Goal: Information Seeking & Learning: Check status

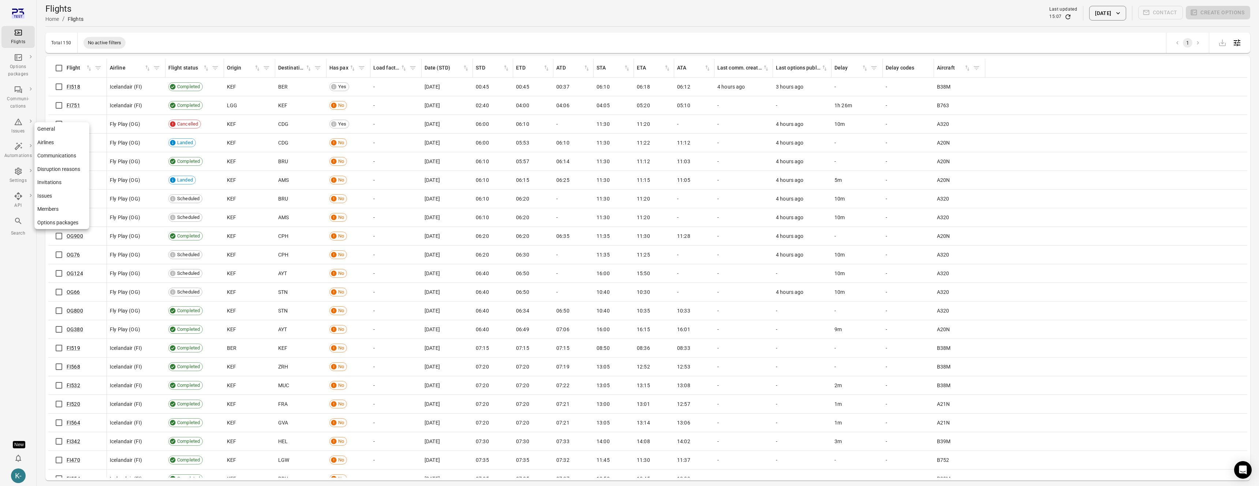
click at [49, 222] on link "Options packages" at bounding box center [61, 223] width 55 height 14
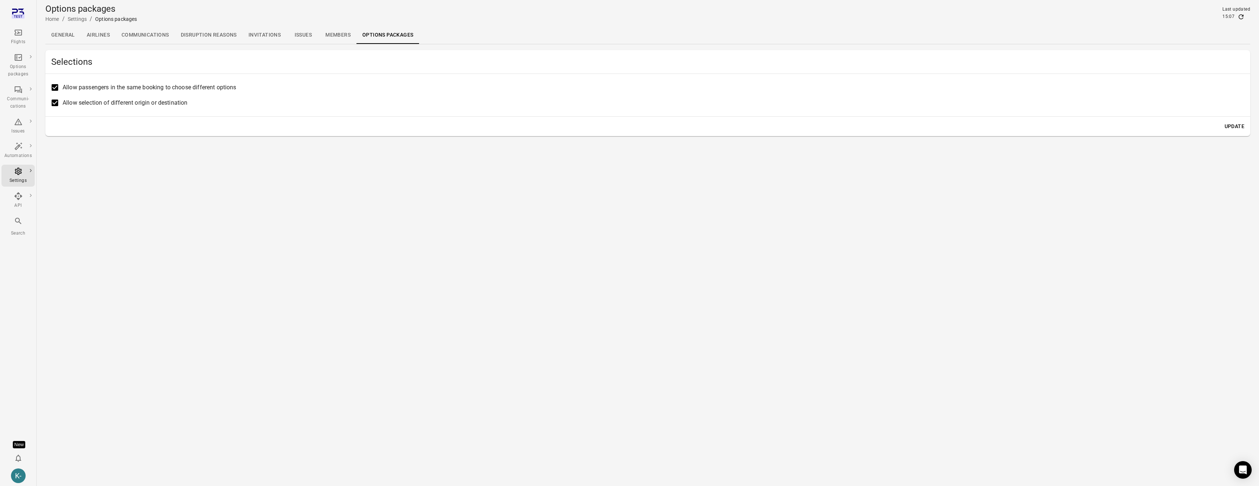
click at [333, 33] on link "Members" at bounding box center [338, 35] width 37 height 18
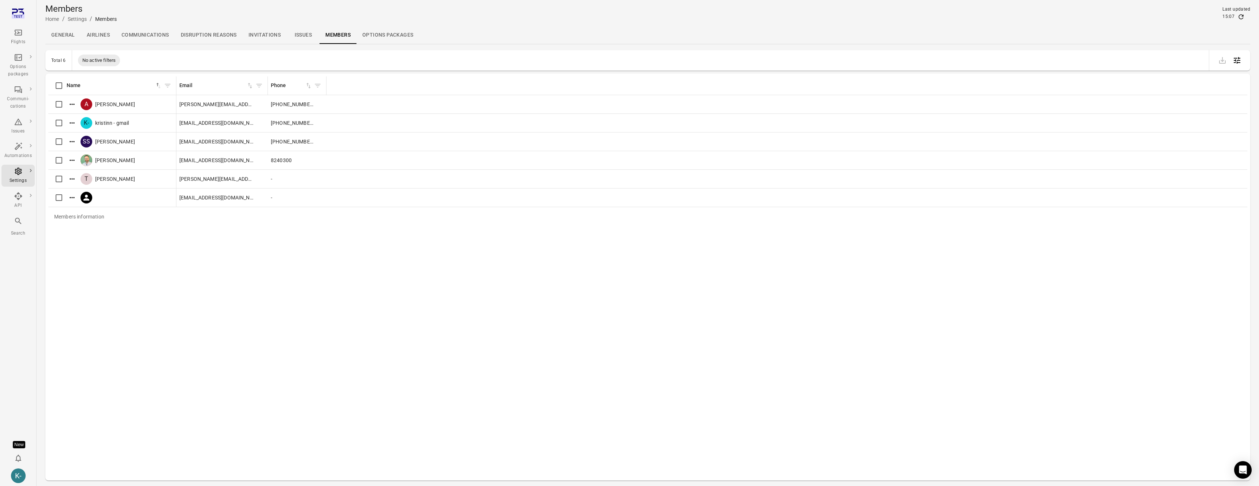
click at [380, 33] on link "Options packages" at bounding box center [388, 35] width 63 height 18
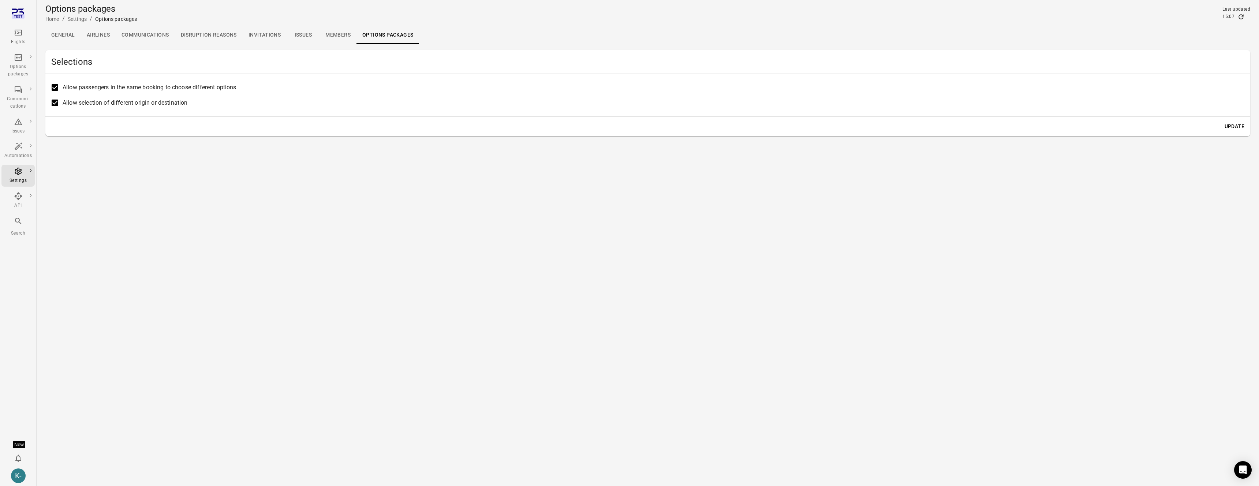
click at [304, 35] on link "Issues" at bounding box center [303, 35] width 33 height 18
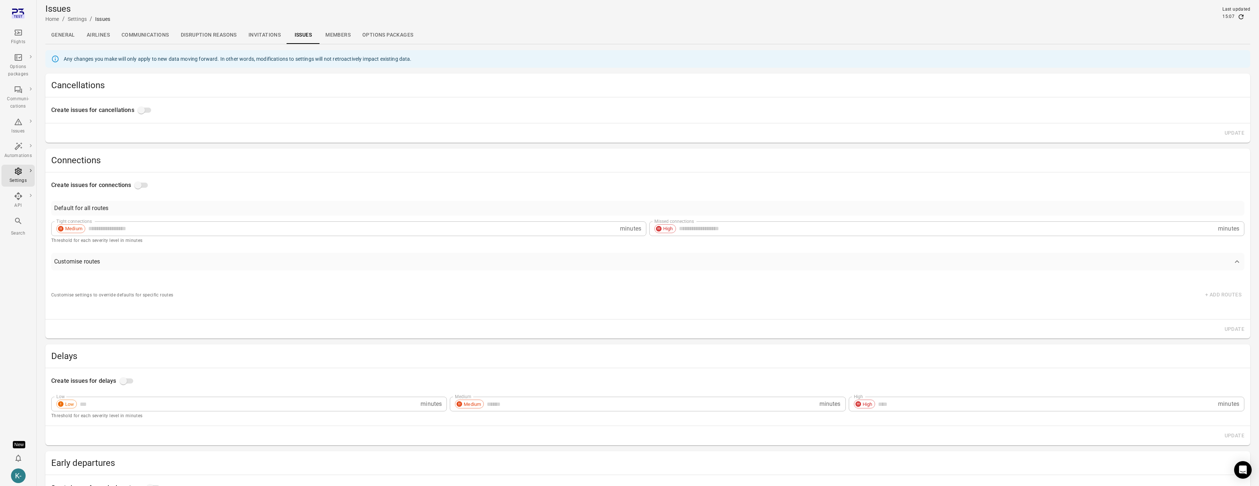
click at [387, 34] on link "Options packages" at bounding box center [388, 35] width 63 height 18
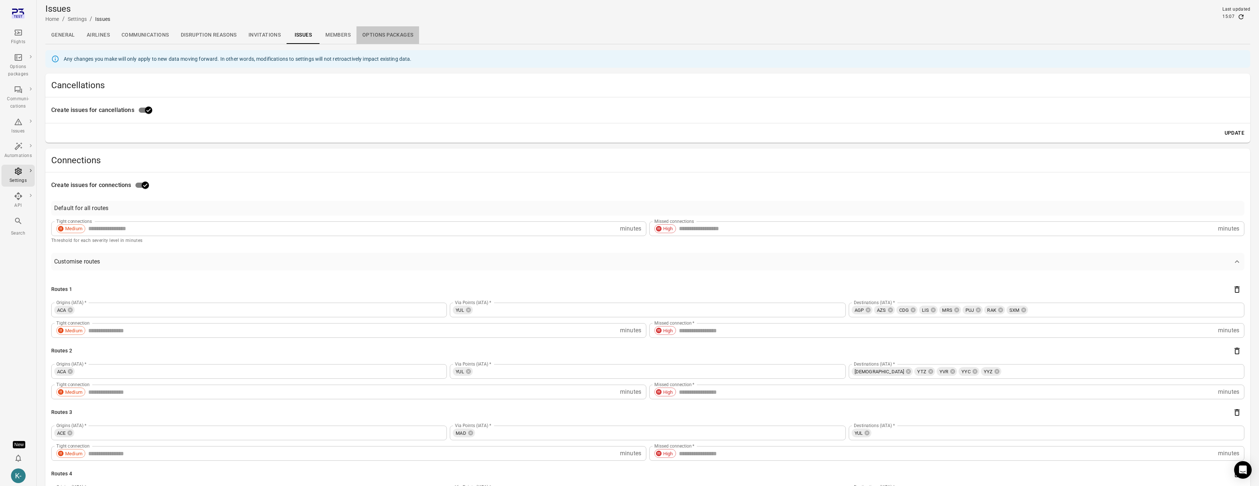
type input "**"
type input "***"
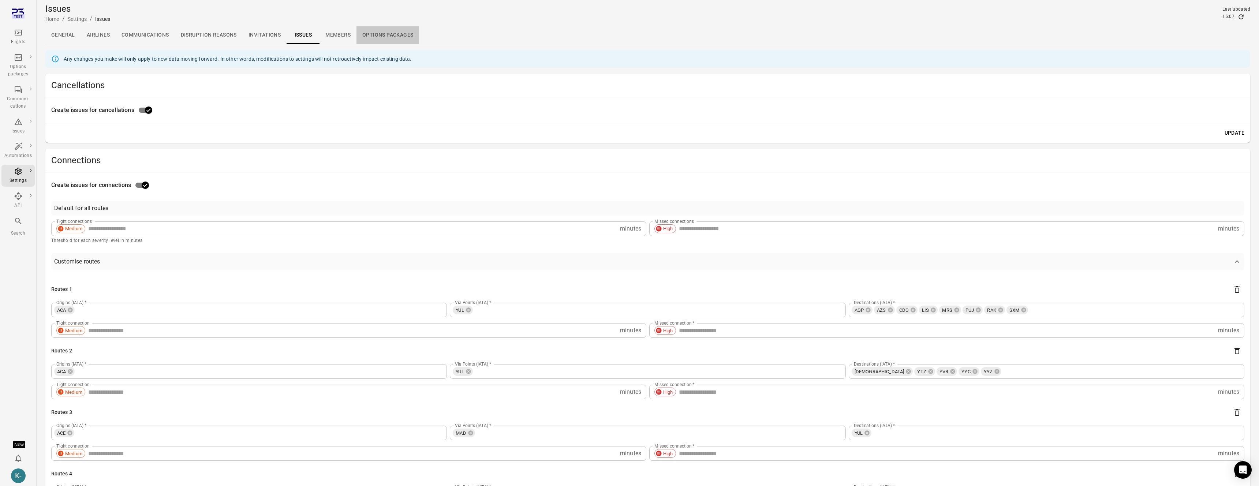
type input "**"
type input "***"
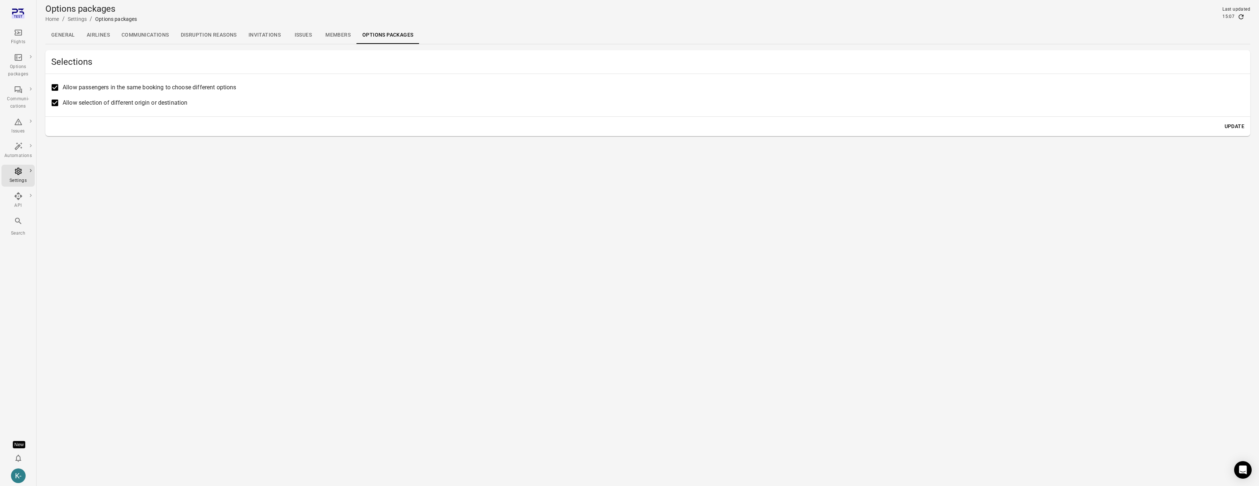
click at [67, 32] on link "General" at bounding box center [63, 35] width 36 height 18
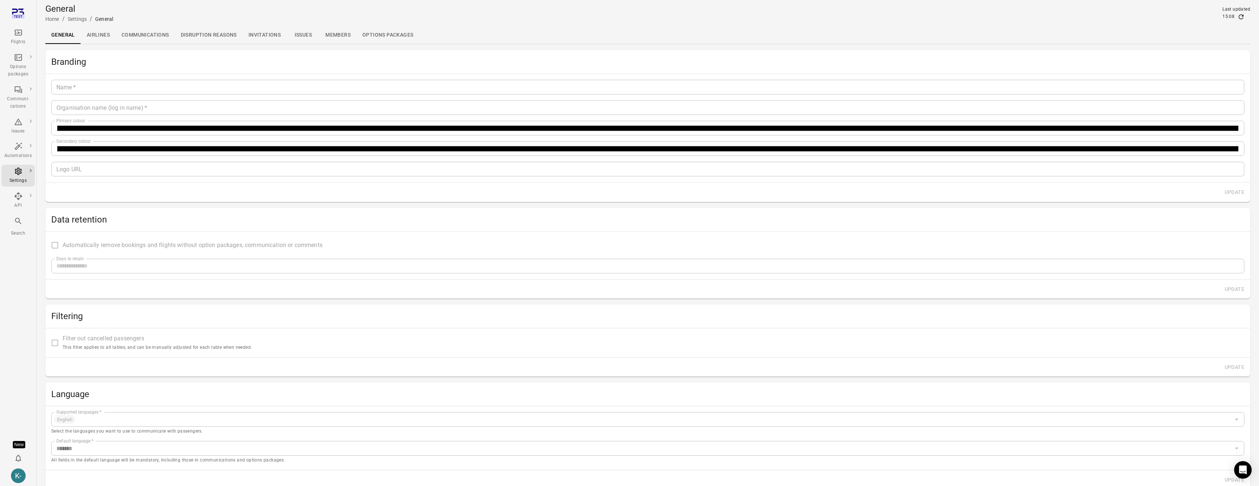
type input "*******"
type input "**********"
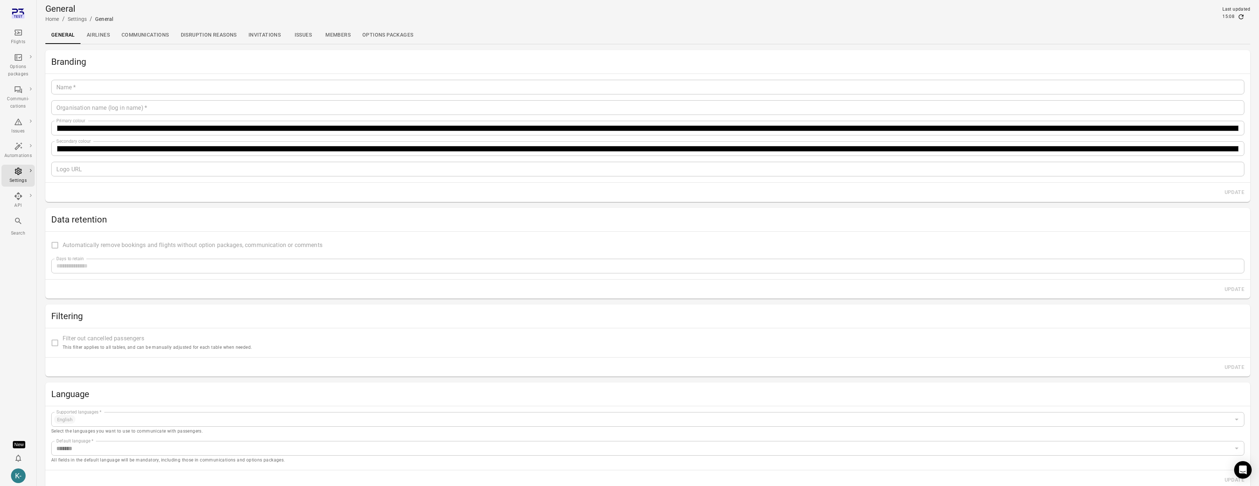
type input "**"
type input "*********"
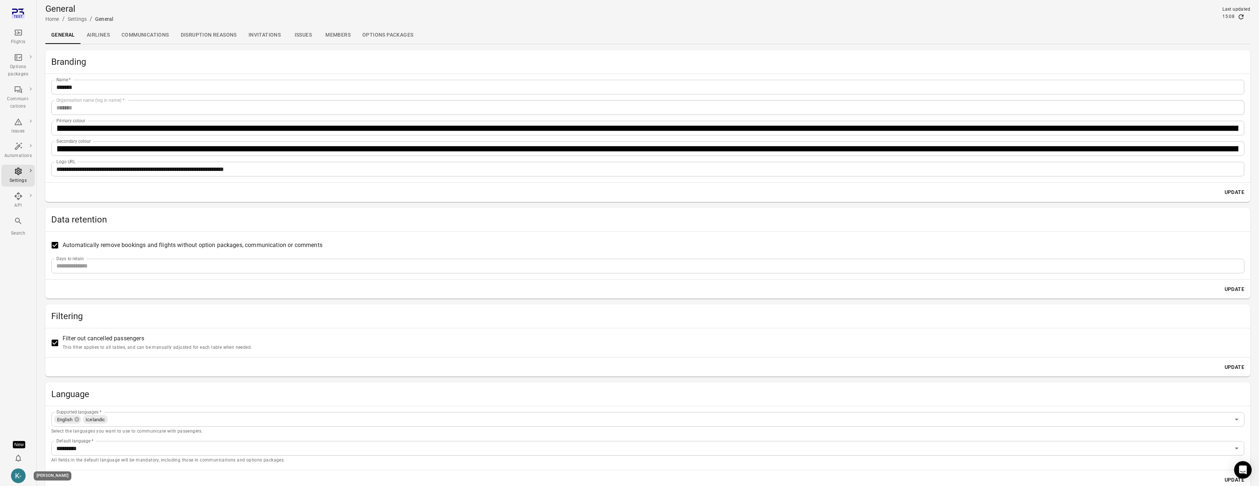
click at [15, 481] on div "K-" at bounding box center [18, 476] width 15 height 15
click at [37, 473] on button "Log out" at bounding box center [56, 474] width 55 height 14
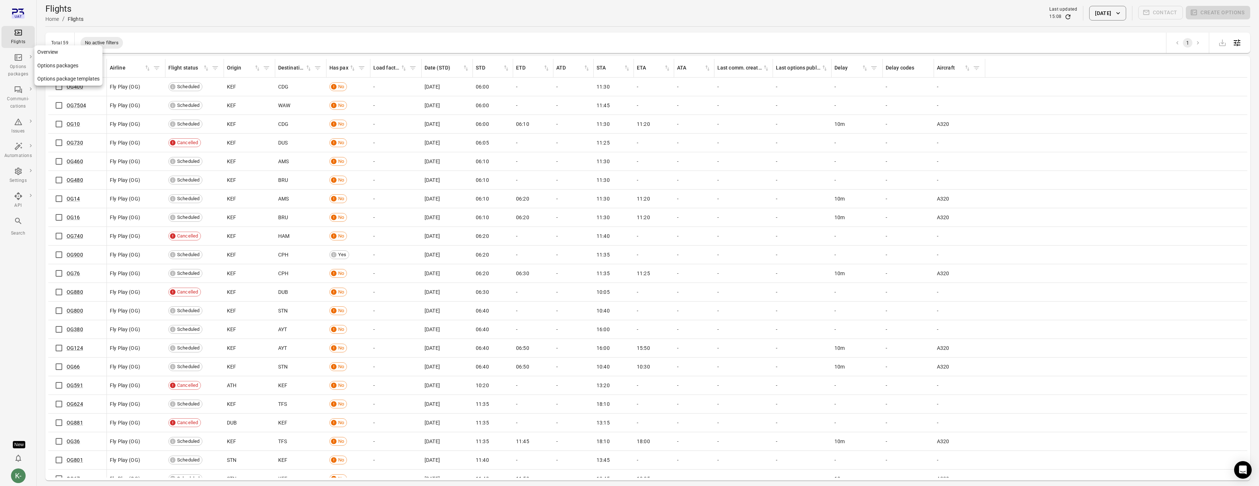
click at [58, 61] on link "Options packages" at bounding box center [68, 66] width 68 height 14
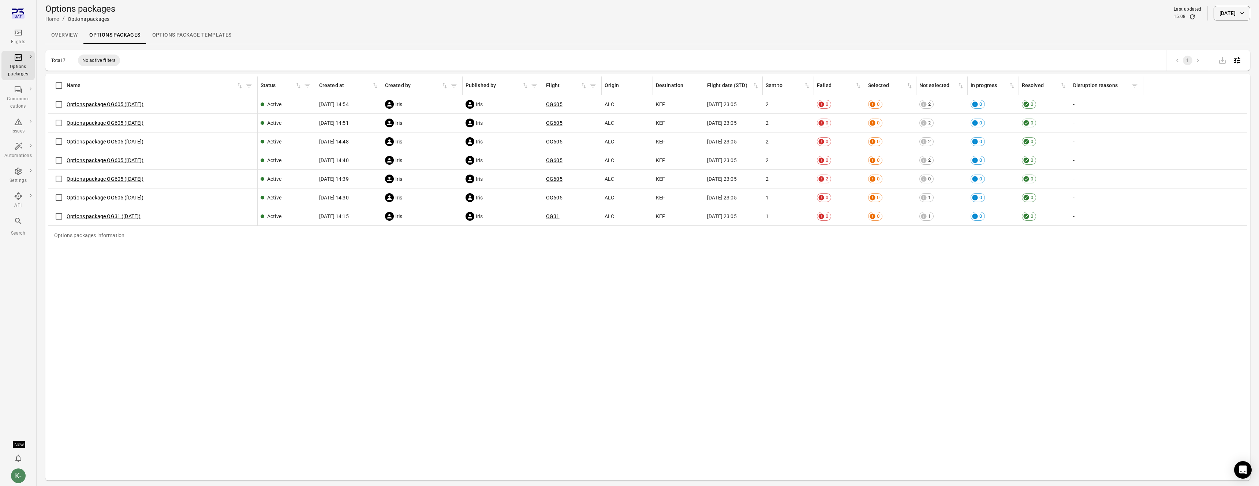
click at [100, 119] on div "Options package OG605 (2 Sep)" at bounding box center [152, 122] width 203 height 15
click at [100, 122] on link "Options package OG605 (2 Sep)" at bounding box center [105, 123] width 77 height 6
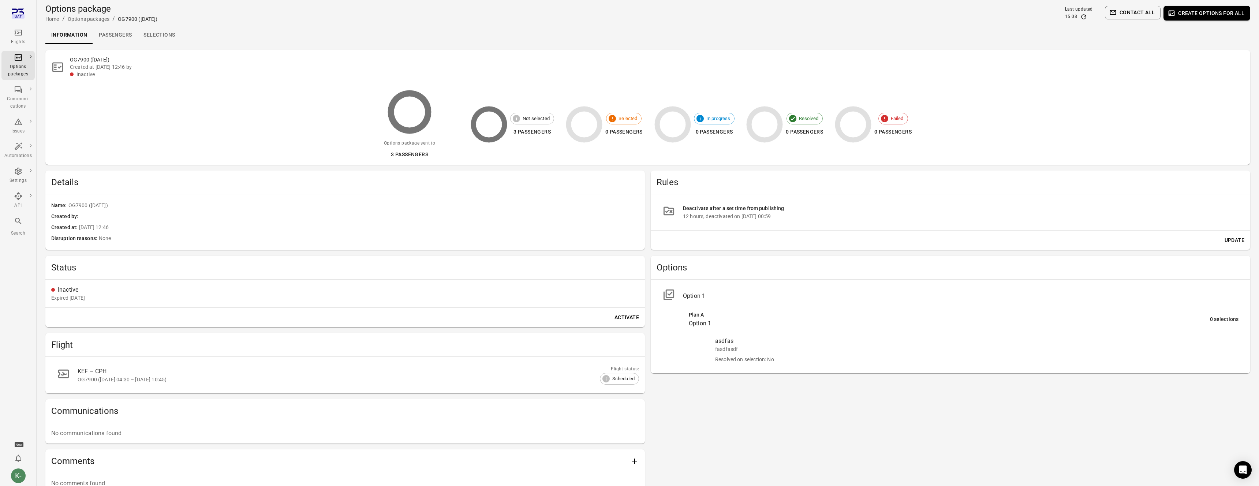
click at [689, 216] on div "12 hours, deactivated on 8 Feb 2023 00:59" at bounding box center [961, 216] width 556 height 7
click at [731, 216] on div "12 hours, deactivated on 8 Feb 2023 00:59" at bounding box center [961, 216] width 556 height 7
click at [760, 217] on div "12 hours, deactivated on 8 Feb 2023 00:59" at bounding box center [961, 216] width 556 height 7
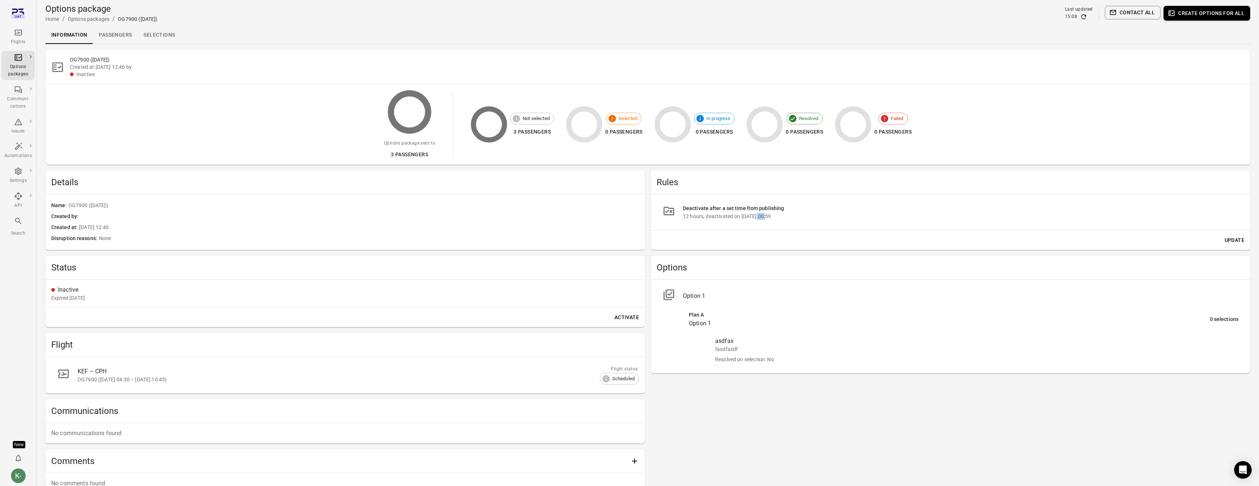
click at [760, 217] on div "12 hours, deactivated on 8 Feb 2023 00:59" at bounding box center [961, 216] width 556 height 7
click at [774, 217] on div "12 hours, deactivated on 8 Feb 2023 00:59" at bounding box center [961, 216] width 556 height 7
click at [784, 217] on div "12 hours, deactivated on 8 Feb 2023 00:59" at bounding box center [961, 216] width 556 height 7
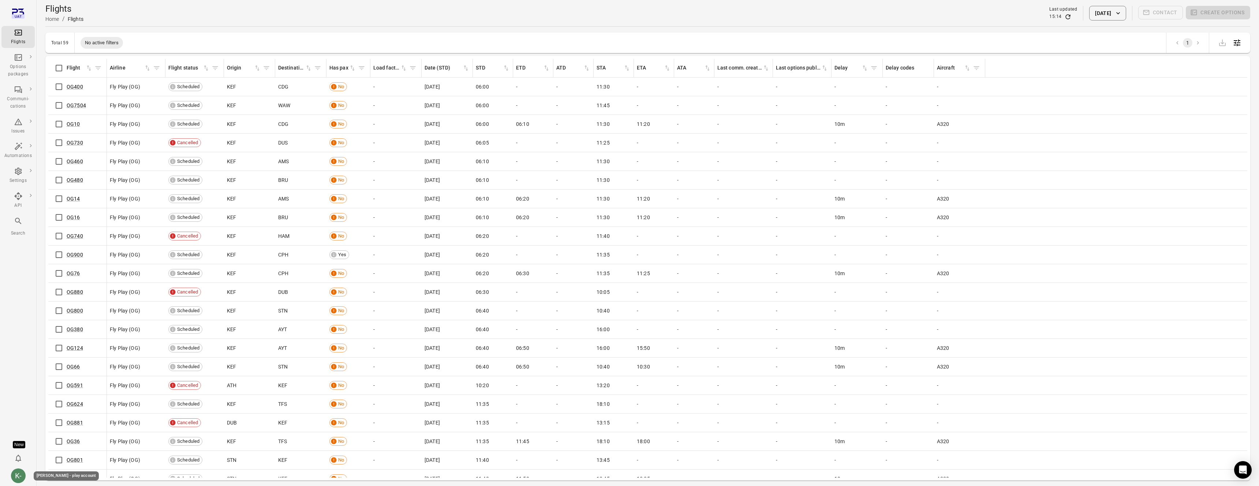
click at [22, 473] on div "K-" at bounding box center [18, 476] width 15 height 15
click at [42, 478] on button "Log out" at bounding box center [56, 474] width 55 height 14
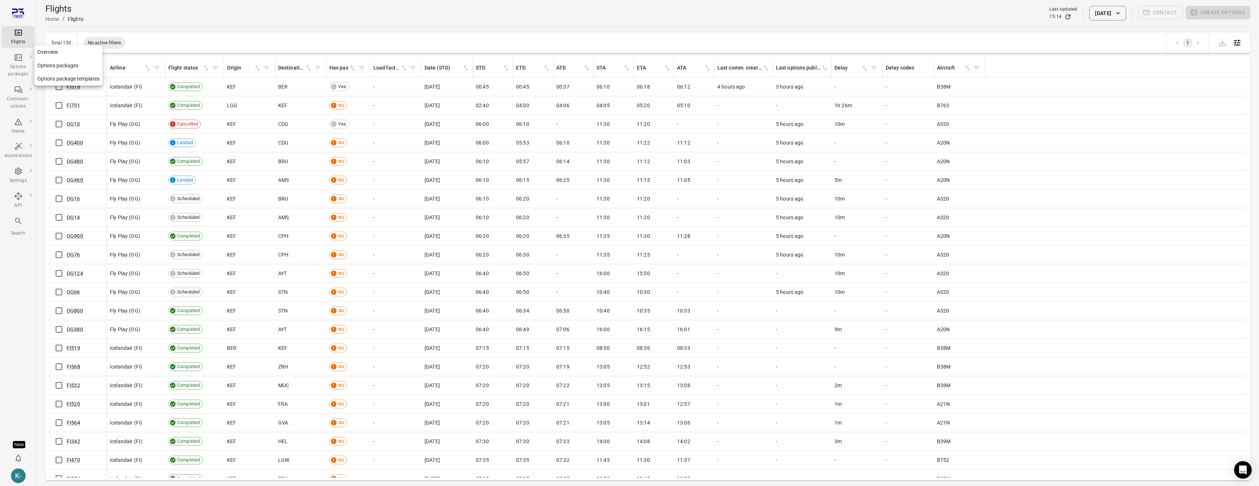
click at [53, 65] on link "Options packages" at bounding box center [68, 66] width 68 height 14
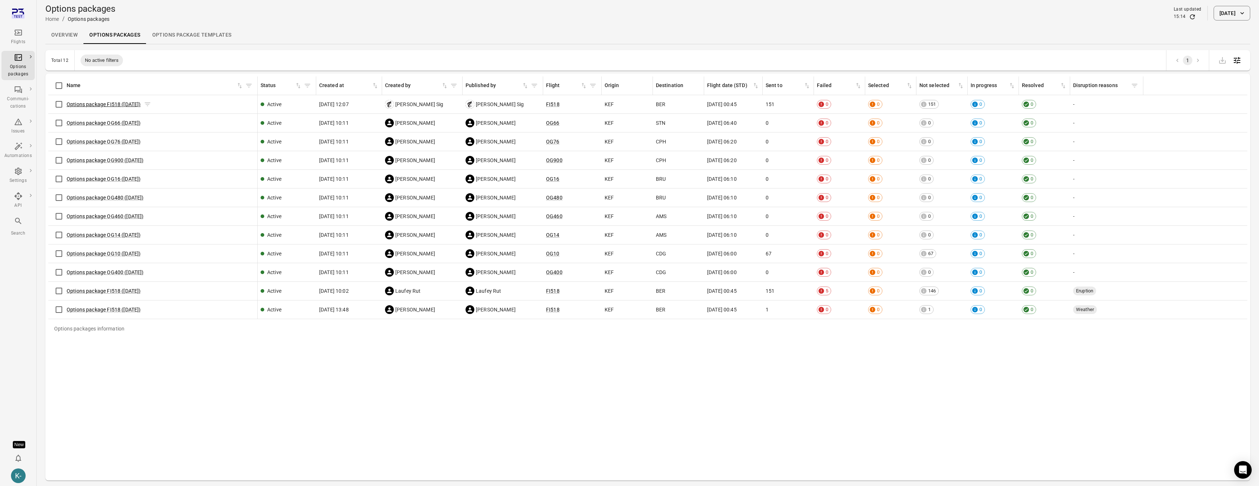
click at [109, 106] on link "Options package FI518 (2 Sep)" at bounding box center [104, 104] width 74 height 6
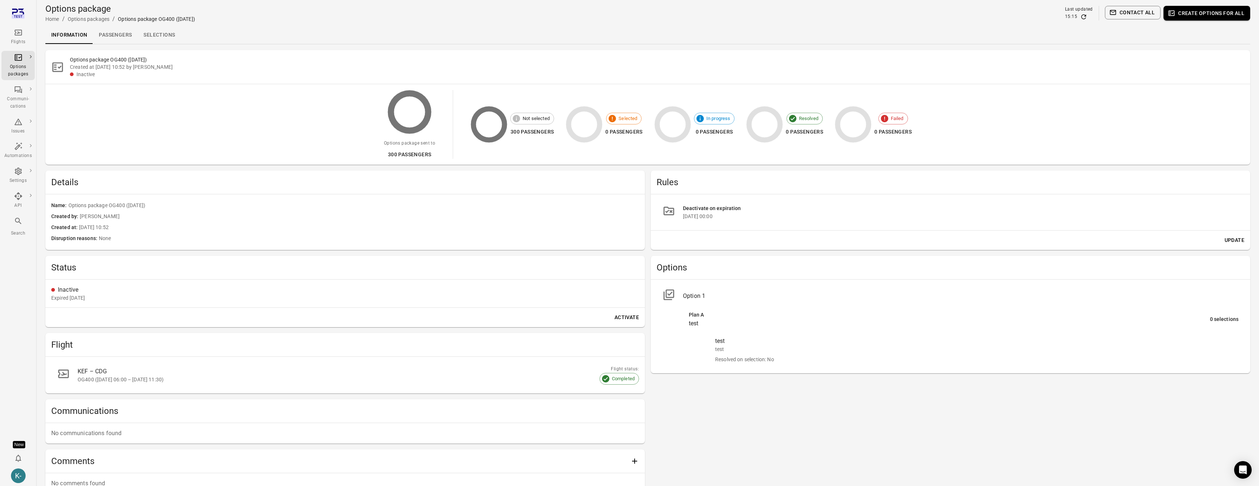
click at [710, 208] on div "Deactivate on expiration" at bounding box center [961, 209] width 556 height 8
click at [708, 219] on div "17 Jul 2025 00:00" at bounding box center [961, 216] width 556 height 7
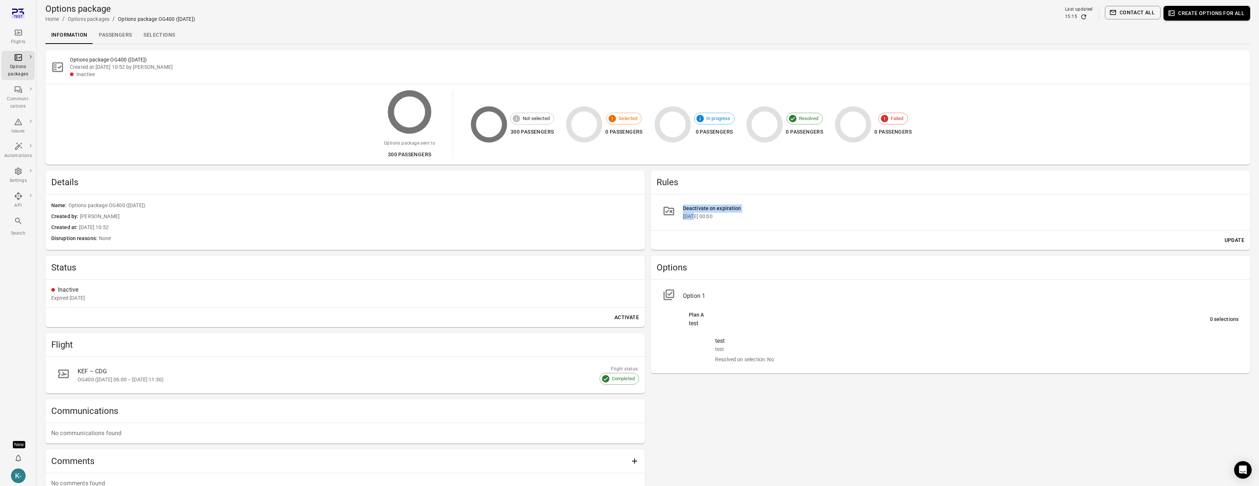
click at [693, 219] on div "17 Jul 2025 00:00" at bounding box center [961, 216] width 556 height 7
click at [684, 219] on div "17 Jul 2025 00:00" at bounding box center [961, 216] width 556 height 7
drag, startPoint x: 682, startPoint y: 218, endPoint x: 741, endPoint y: 217, distance: 58.9
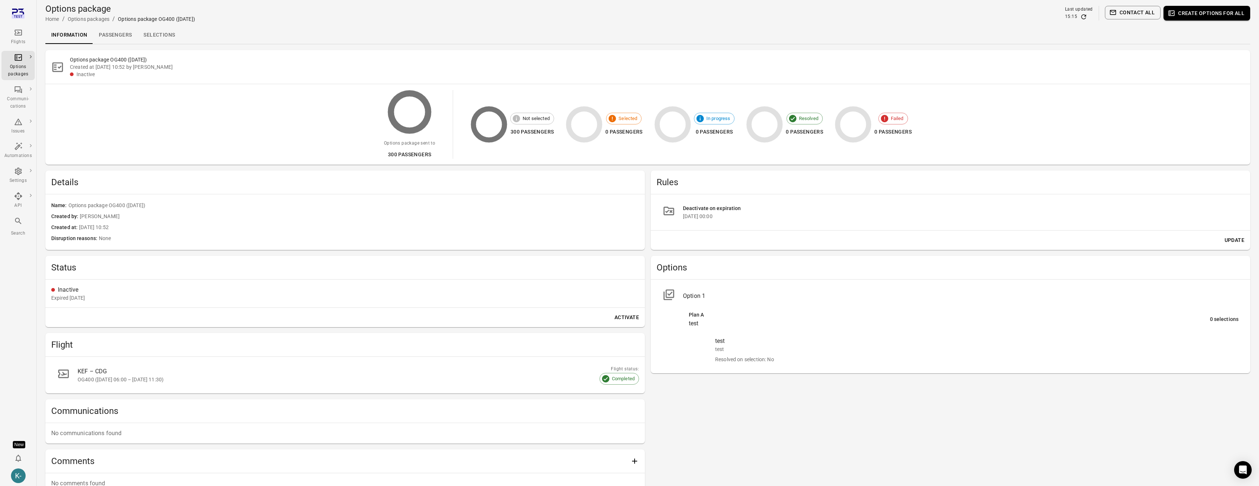
click at [741, 217] on li "Deactivate on expiration 17 Jul 2025 00:00" at bounding box center [951, 212] width 588 height 24
click at [740, 217] on div "17 Jul 2025 00:00" at bounding box center [961, 216] width 556 height 7
drag, startPoint x: 724, startPoint y: 217, endPoint x: 683, endPoint y: 217, distance: 40.3
click at [683, 217] on div "17 Jul 2025 00:00" at bounding box center [961, 216] width 556 height 7
copy div "17 Jul 2025 00:00"
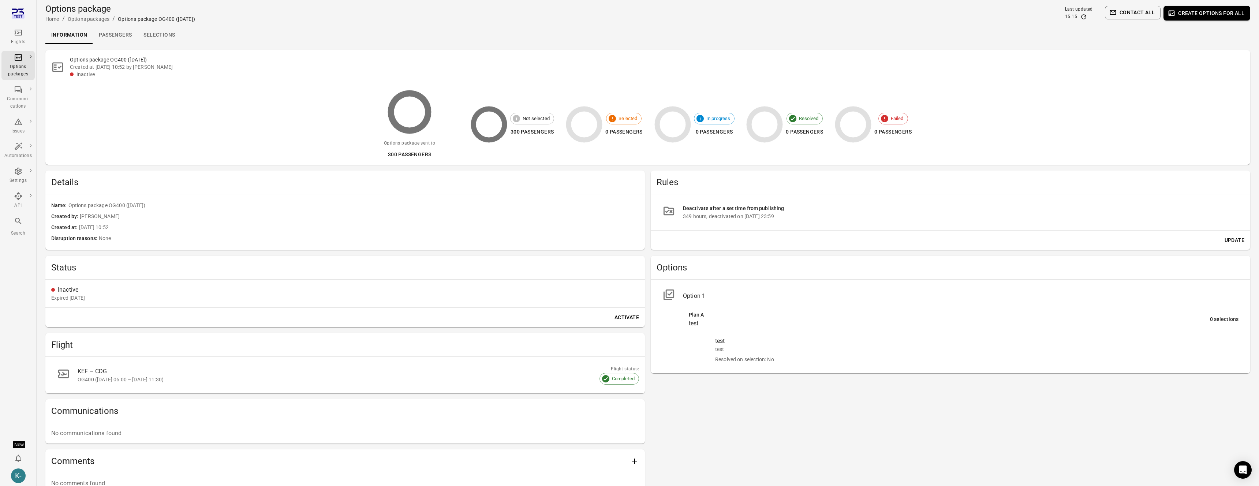
click at [779, 217] on div "349 hours, deactivated on 16 Jul 2025 23:59" at bounding box center [961, 216] width 556 height 7
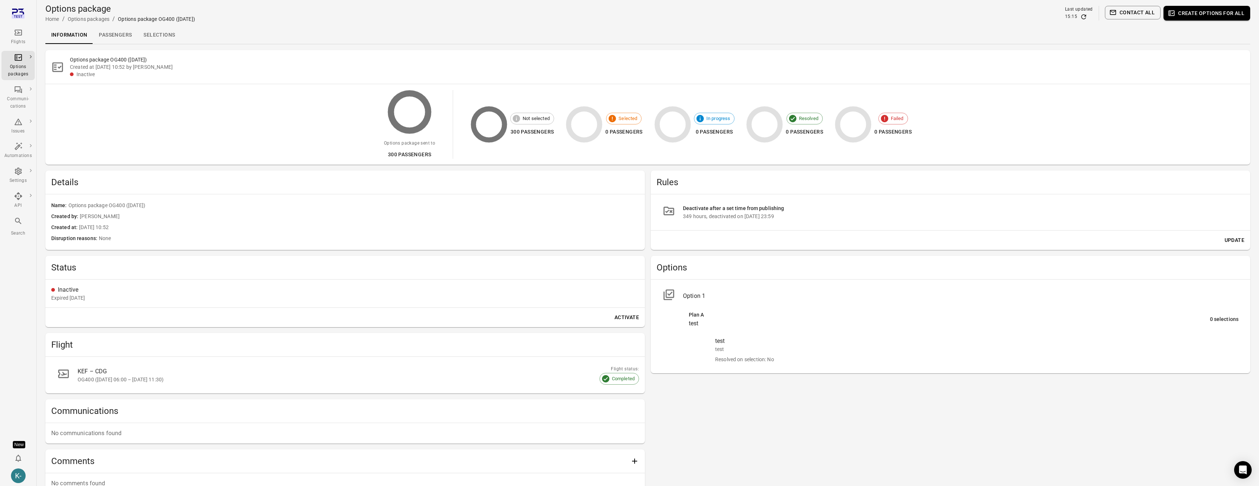
drag, startPoint x: 744, startPoint y: 216, endPoint x: 816, endPoint y: 216, distance: 72.1
click at [816, 216] on div "349 hours, deactivated on 16 Jul 2025 23:59" at bounding box center [961, 216] width 556 height 7
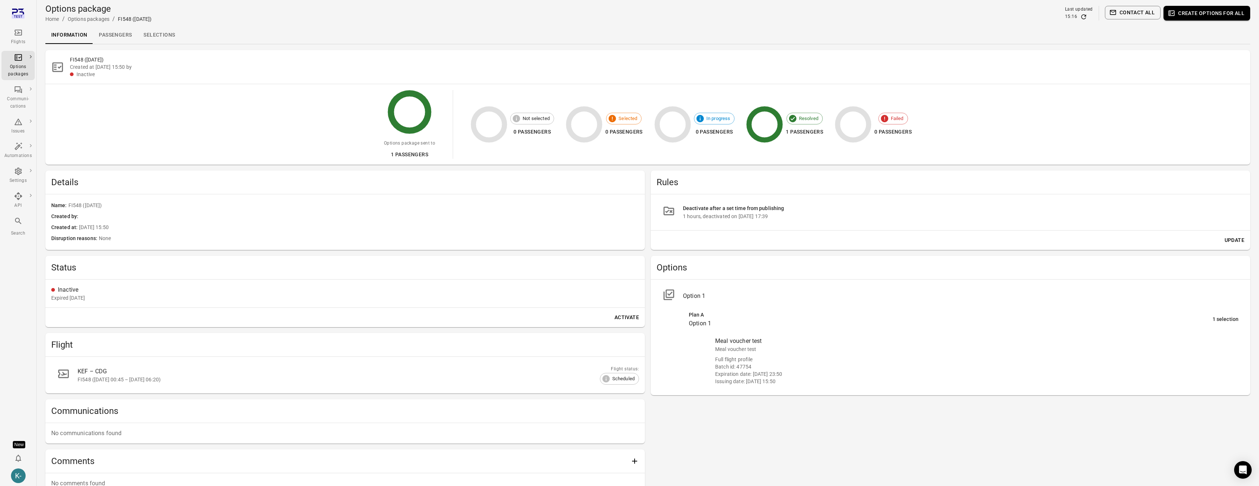
click at [18, 471] on div "K-" at bounding box center [18, 476] width 15 height 15
click at [41, 473] on button "Log out" at bounding box center [56, 474] width 55 height 14
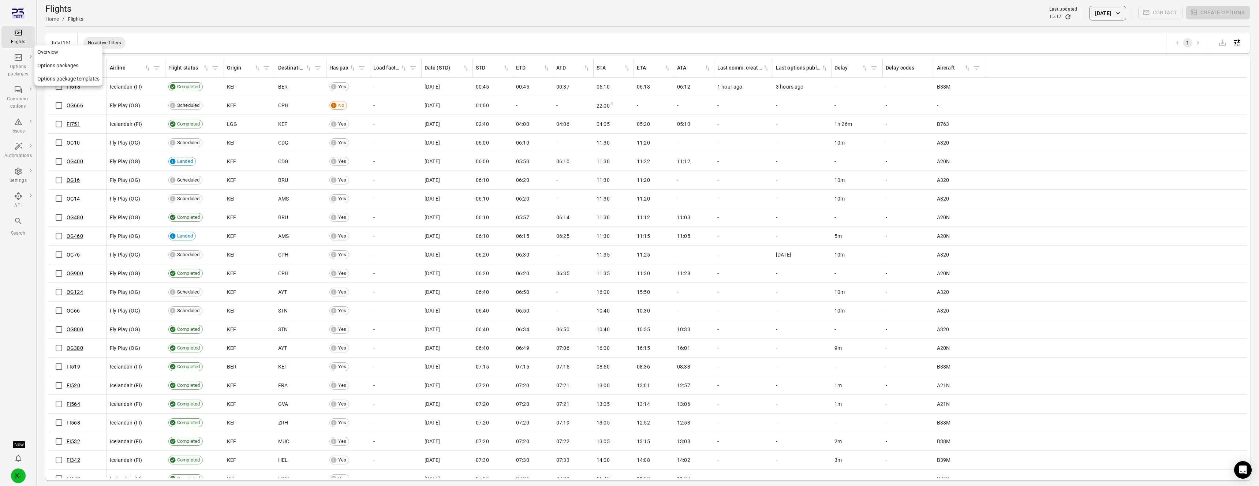
click at [51, 64] on link "Options packages" at bounding box center [68, 66] width 68 height 14
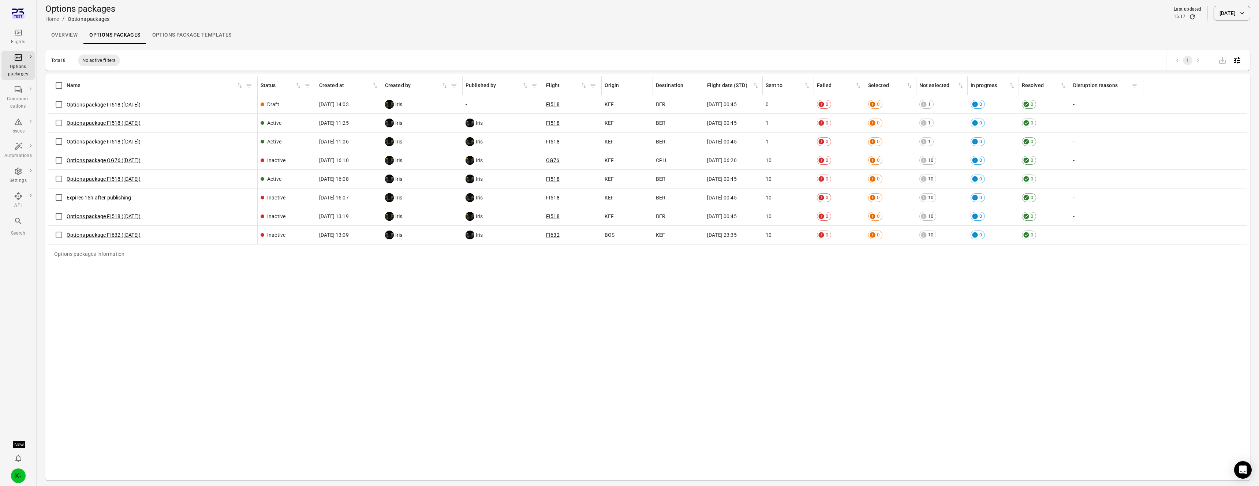
click at [1241, 13] on icon "button" at bounding box center [1243, 13] width 4 height 2
click at [1240, 53] on icon "Choose date, selected date is Sep 2, 2025" at bounding box center [1239, 52] width 7 height 7
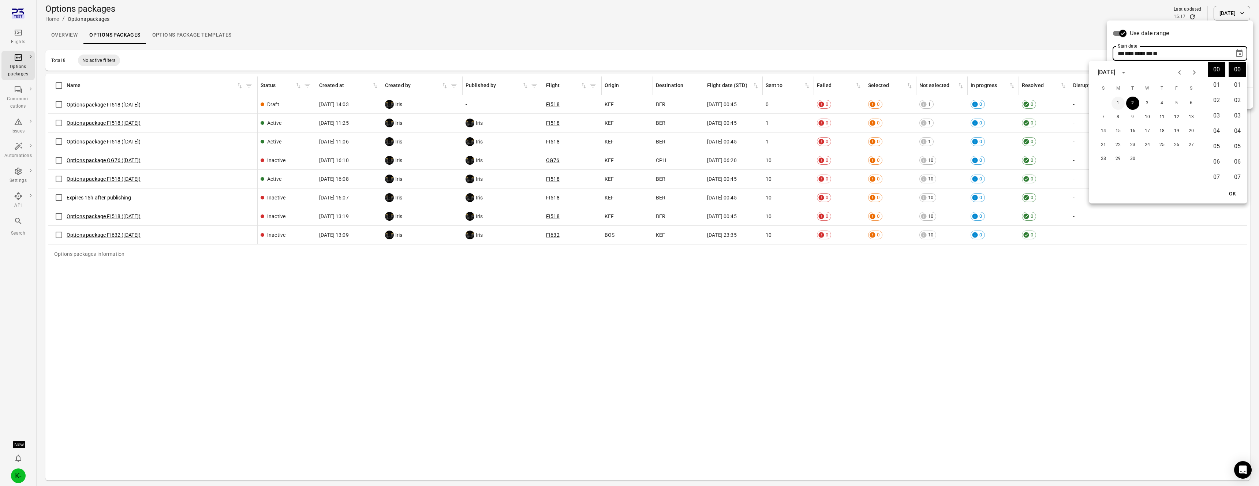
click at [1119, 100] on button "1" at bounding box center [1118, 103] width 13 height 13
type input "**********"
click at [1230, 197] on button "OK" at bounding box center [1232, 194] width 23 height 14
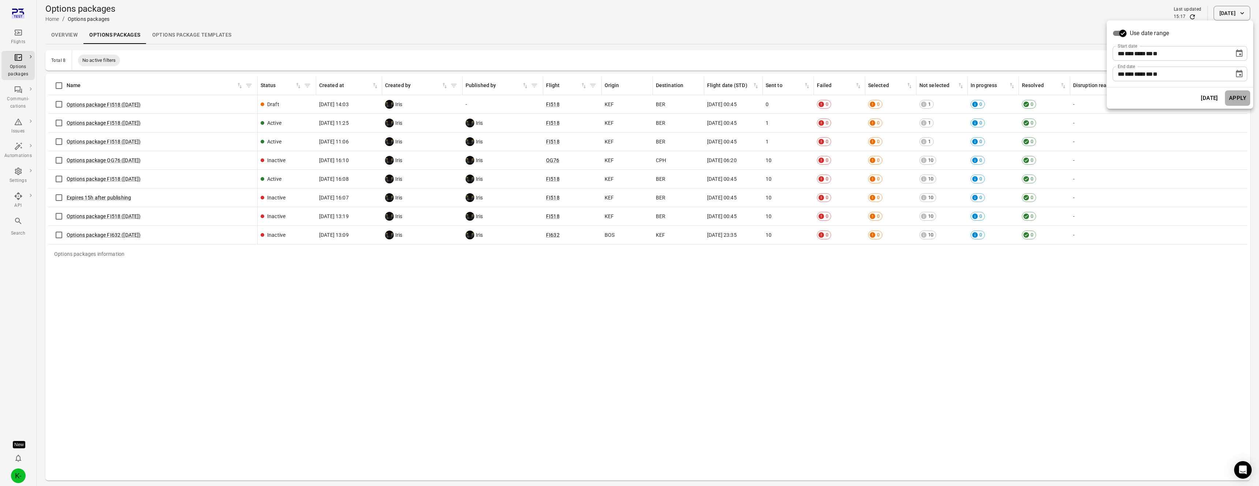
click at [1246, 94] on button "Apply" at bounding box center [1237, 97] width 25 height 15
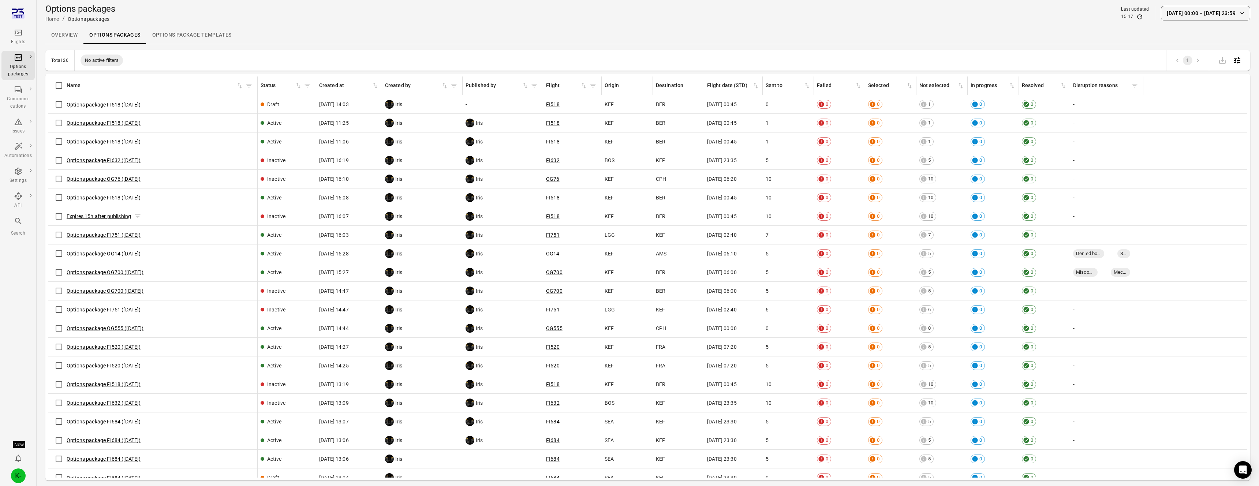
click at [107, 216] on link "Expires 15h after publishing" at bounding box center [99, 216] width 64 height 6
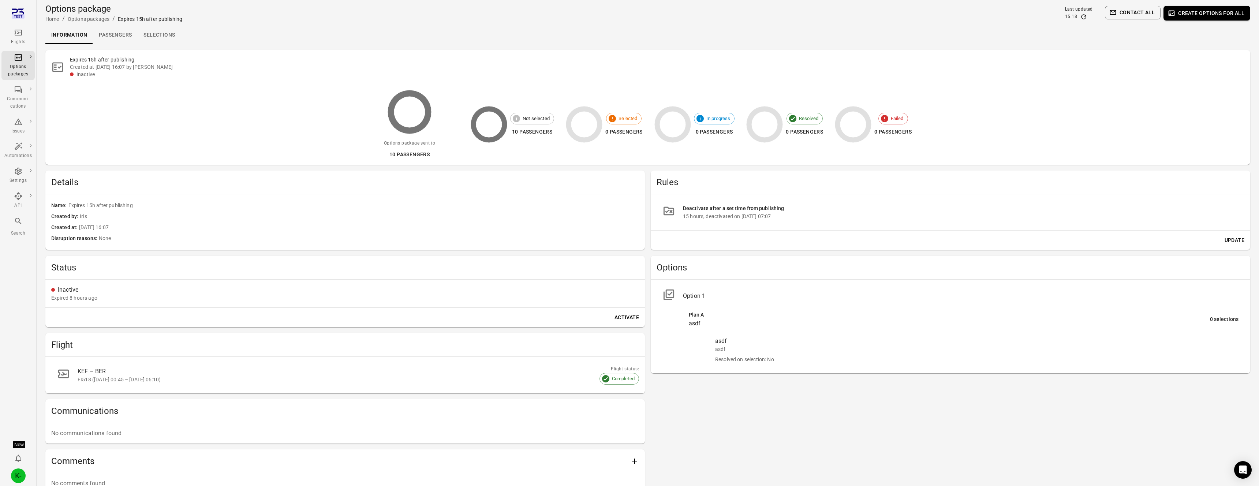
click at [720, 212] on div "Deactivate after a set time from publishing" at bounding box center [961, 209] width 556 height 8
click at [762, 213] on div "15 hours, deactivated on [DATE] 07:07" at bounding box center [961, 216] width 556 height 7
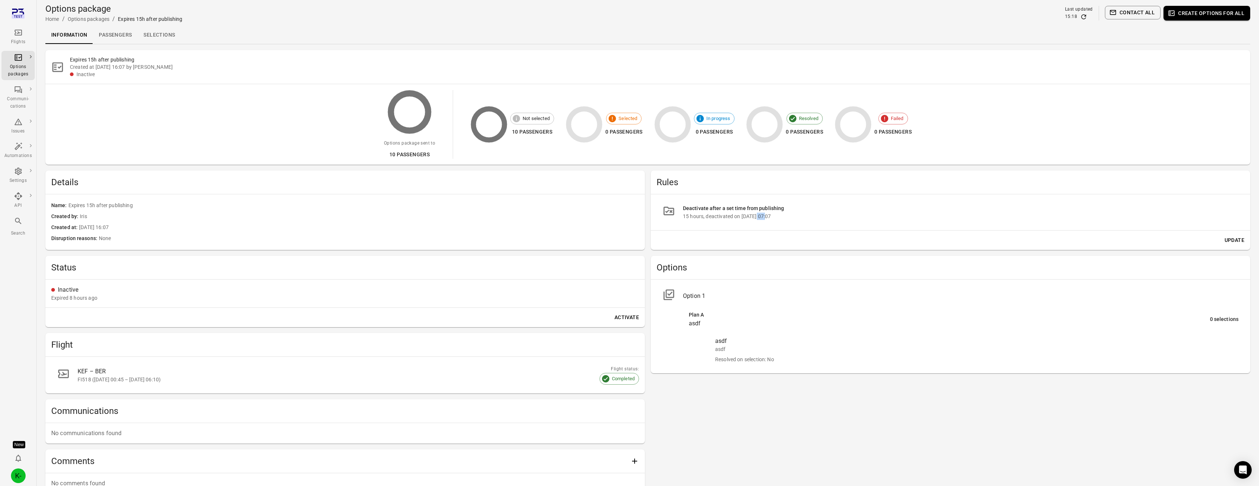
click at [762, 213] on div "15 hours, deactivated on [DATE] 07:07" at bounding box center [961, 216] width 556 height 7
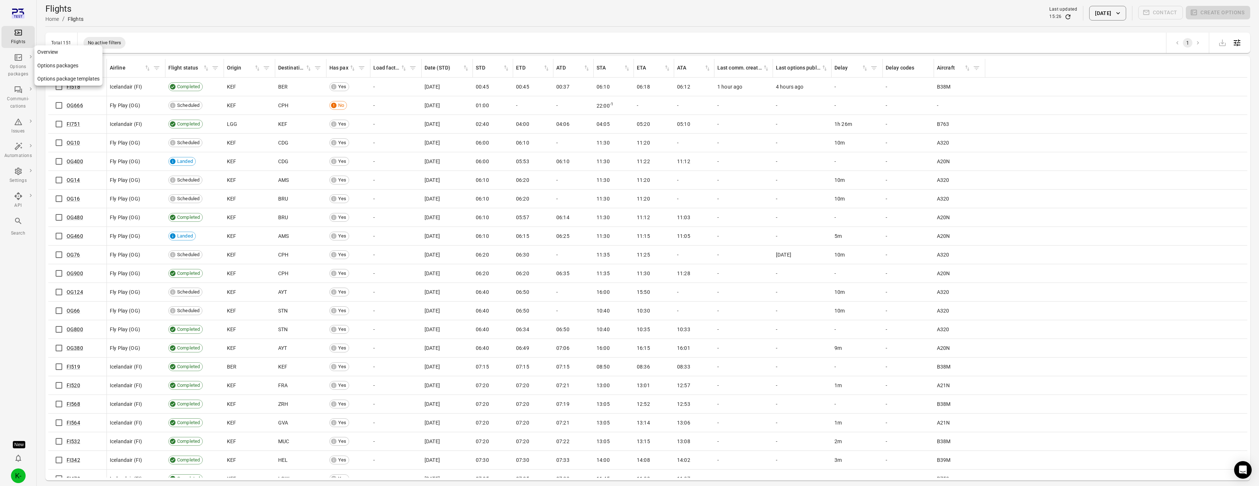
click at [54, 64] on link "Options packages" at bounding box center [68, 66] width 68 height 14
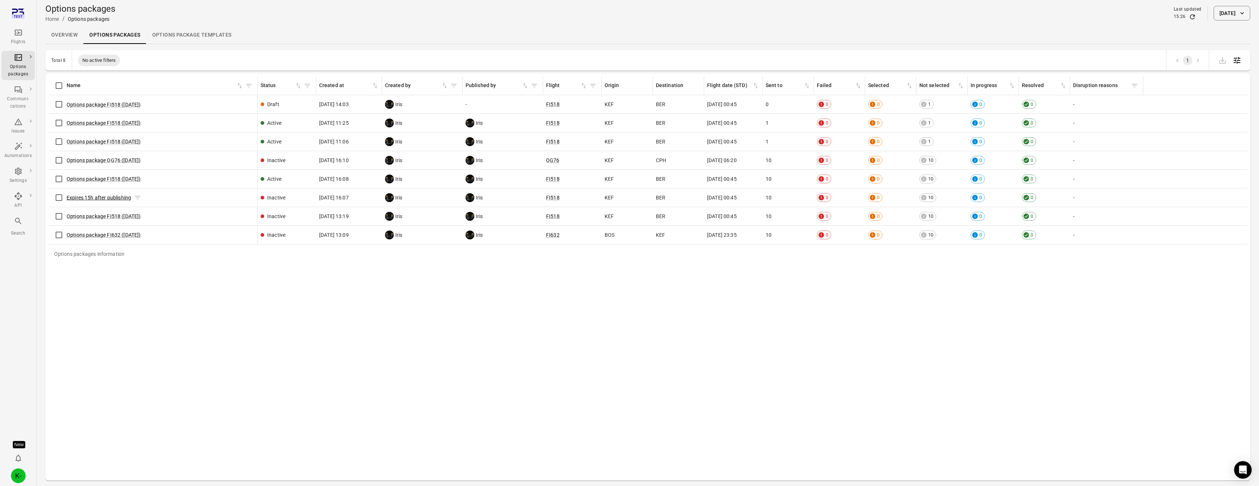
click at [83, 199] on link "Expires 15h after publishing" at bounding box center [99, 198] width 64 height 6
click at [101, 239] on div "Options package FI632 ([DATE])" at bounding box center [152, 234] width 203 height 15
click at [99, 237] on link "Options package FI632 ([DATE])" at bounding box center [104, 235] width 74 height 6
click at [115, 215] on link "Options package FI518 ([DATE])" at bounding box center [104, 216] width 74 height 6
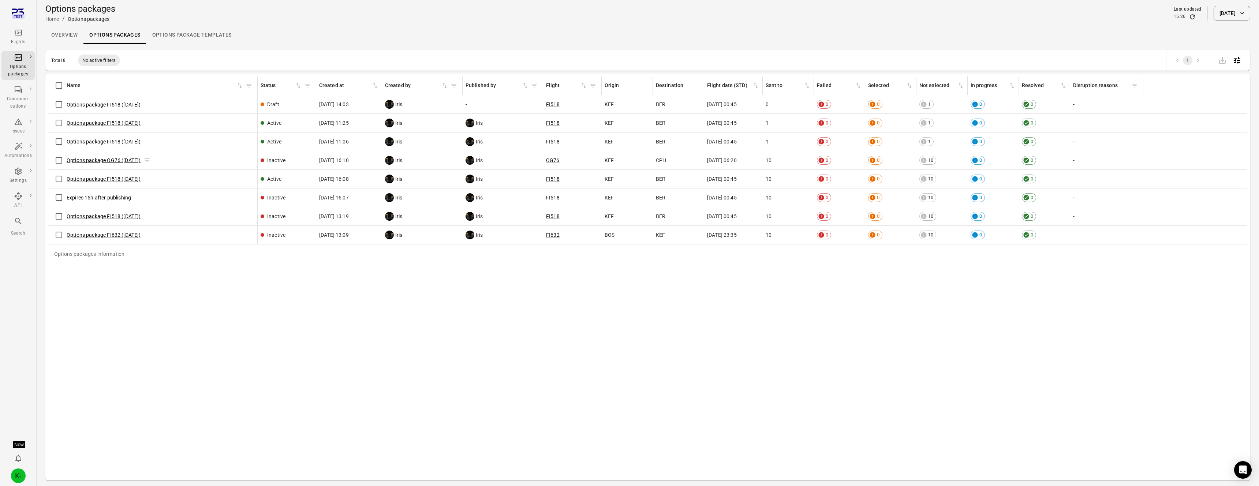
click at [94, 159] on link "Options package OG76 ([DATE])" at bounding box center [104, 160] width 74 height 6
click at [85, 144] on link "Options package FI518 ([DATE])" at bounding box center [104, 142] width 74 height 6
click at [19, 481] on div "K-" at bounding box center [18, 476] width 15 height 15
click at [39, 475] on button "Log out" at bounding box center [56, 474] width 55 height 14
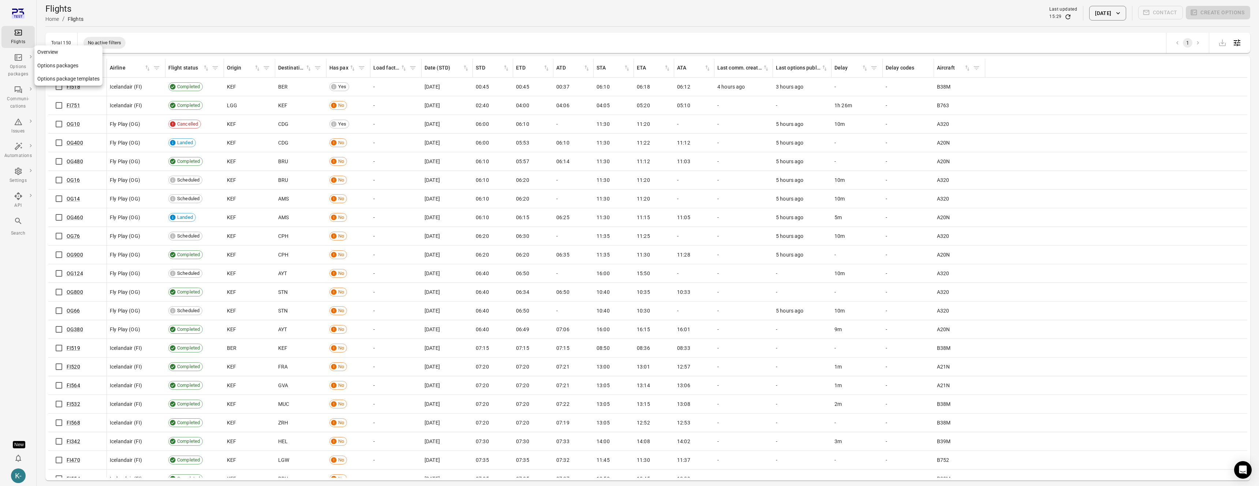
click at [56, 67] on link "Options packages" at bounding box center [68, 66] width 68 height 14
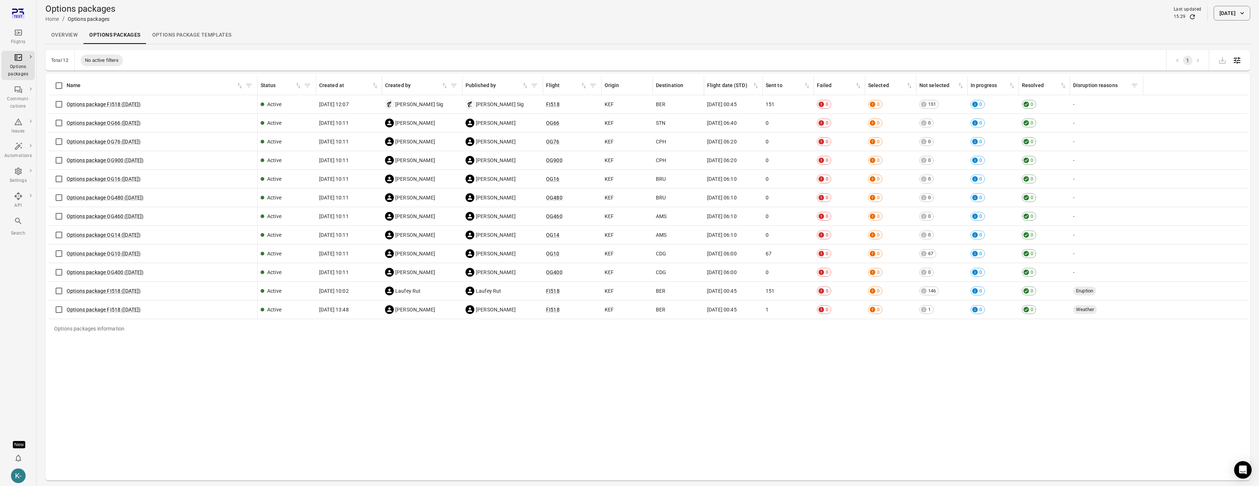
click at [1219, 0] on div "Options packages Home / Options packages Last updated 15:29 2 Sep 2025" at bounding box center [647, 13] width 1205 height 26
click at [1217, 17] on button "[DATE]" at bounding box center [1232, 13] width 37 height 15
click at [1240, 73] on icon "Choose date, selected date is Sep 2, 2025" at bounding box center [1239, 74] width 9 height 9
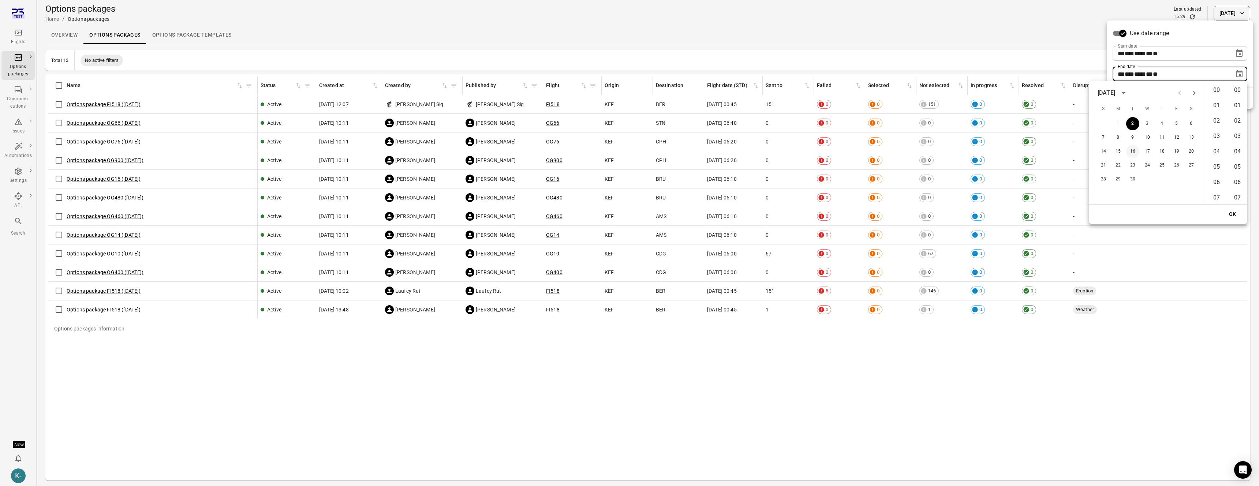
scroll to position [907, 0]
click at [1234, 77] on button "Choose date, selected date is Sep 2, 2025" at bounding box center [1239, 74] width 15 height 15
click at [1212, 51] on div "** *** **** ** * **" at bounding box center [1173, 53] width 111 height 15
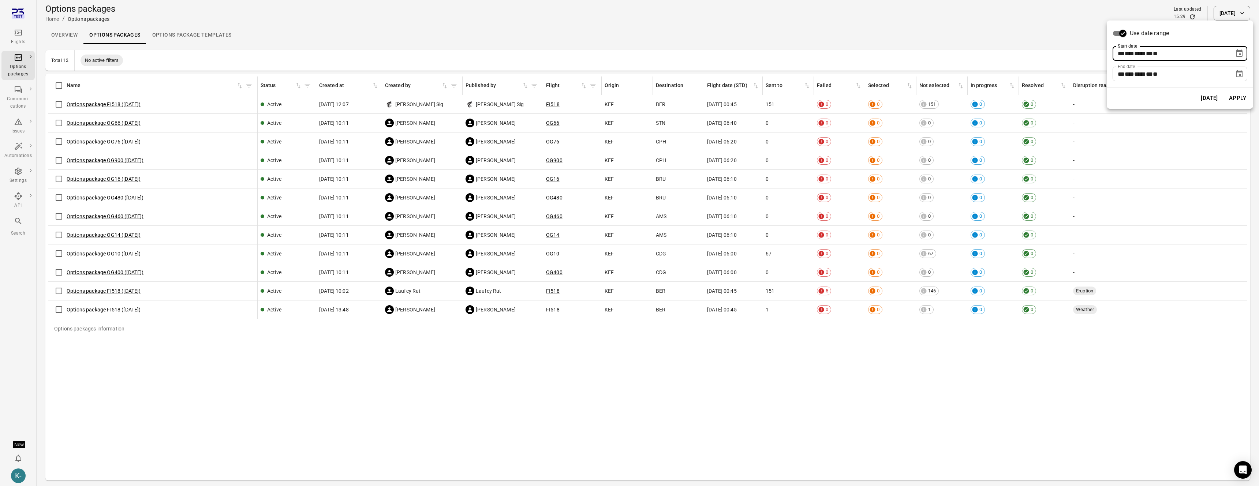
click at [1237, 51] on icon "Choose date, selected date is Sep 2, 2025" at bounding box center [1239, 53] width 9 height 9
click at [1183, 70] on icon "Previous month" at bounding box center [1179, 72] width 9 height 9
click at [1181, 71] on icon "Previous month" at bounding box center [1179, 72] width 9 height 9
click at [1132, 104] on button "1" at bounding box center [1132, 103] width 13 height 13
type input "**********"
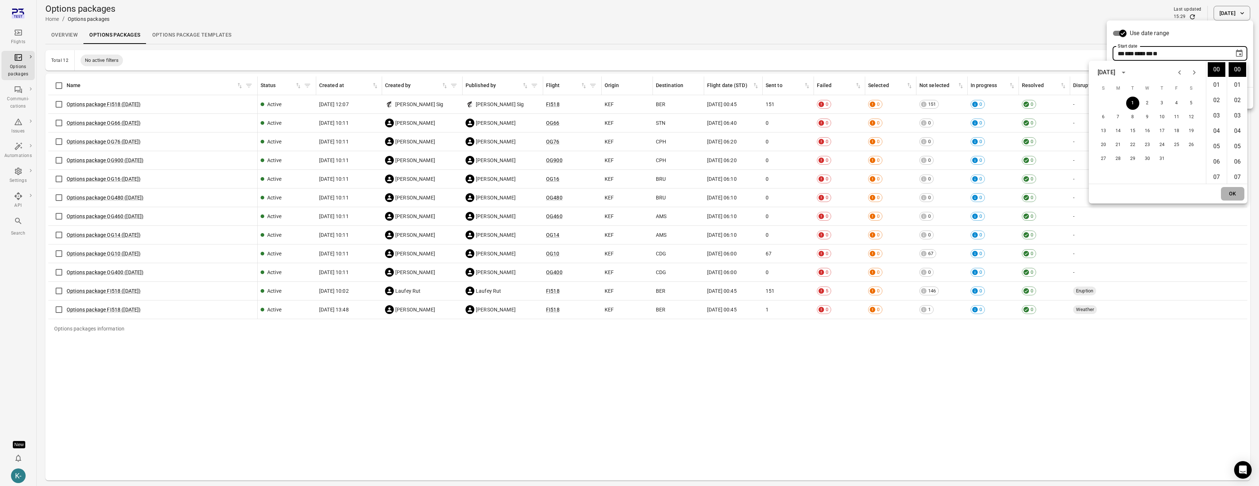
click at [1231, 195] on button "OK" at bounding box center [1232, 194] width 23 height 14
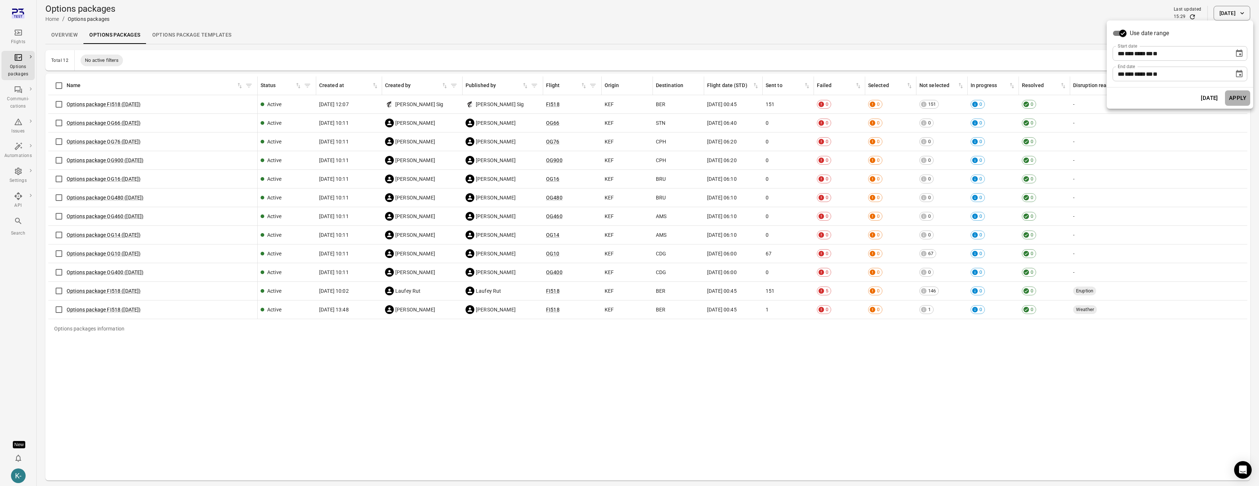
click at [1238, 101] on button "Apply" at bounding box center [1237, 97] width 25 height 15
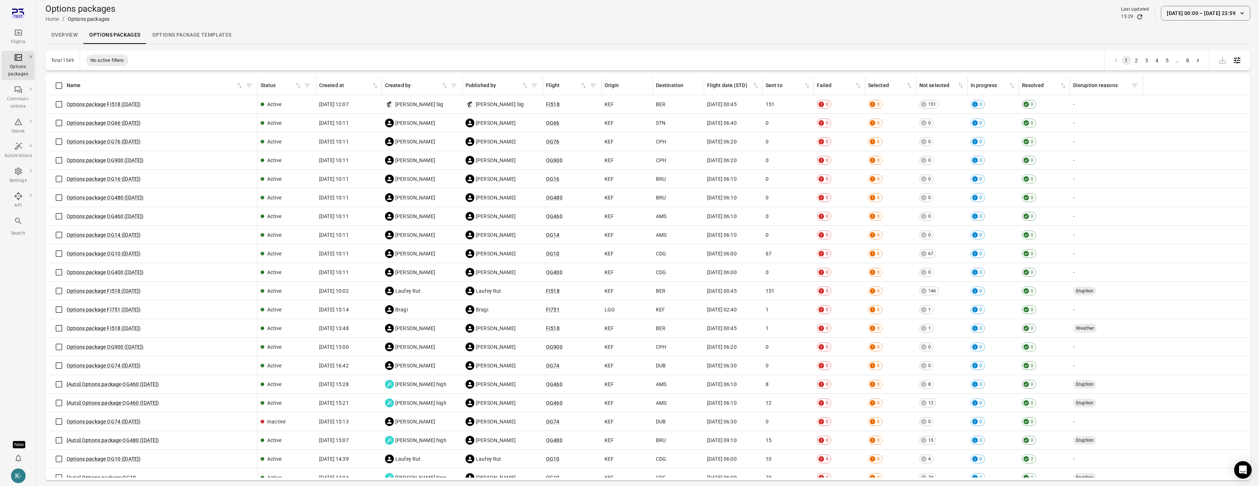
click at [307, 86] on icon "Filter by status" at bounding box center [307, 85] width 7 height 7
click at [312, 131] on body "Flights Options packages Communi-cations Issues Automations Settings API Search…" at bounding box center [629, 255] width 1259 height 510
click at [277, 145] on li "Equals" at bounding box center [307, 144] width 135 height 13
click at [261, 151] on body "Flights Options packages Communi-cations Issues Automations Settings API Search…" at bounding box center [629, 255] width 1259 height 510
click at [254, 195] on li "Inactive" at bounding box center [307, 191] width 135 height 13
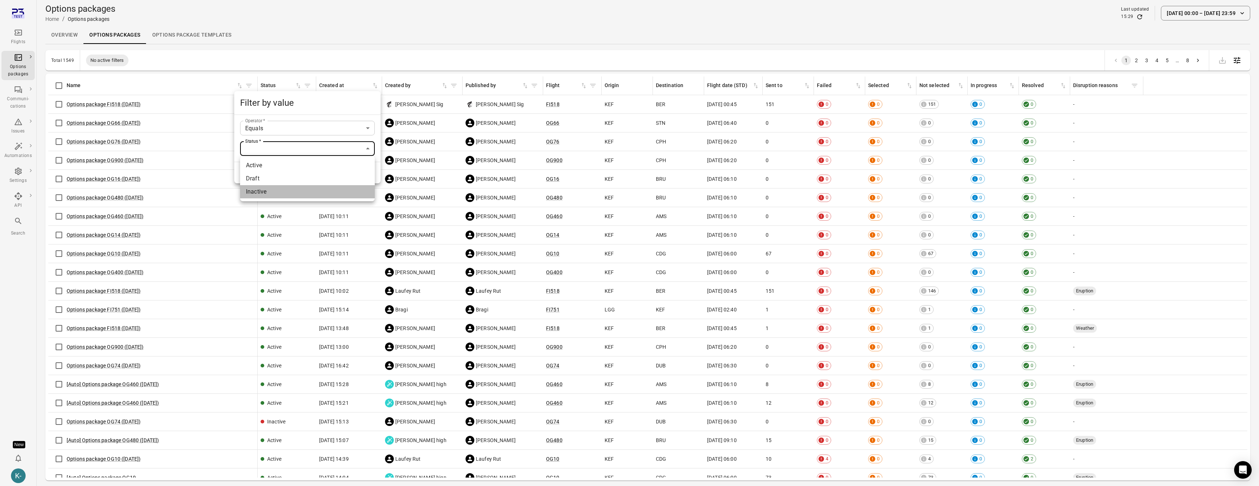
type input "**********"
click at [299, 175] on button "Filter" at bounding box center [306, 172] width 25 height 15
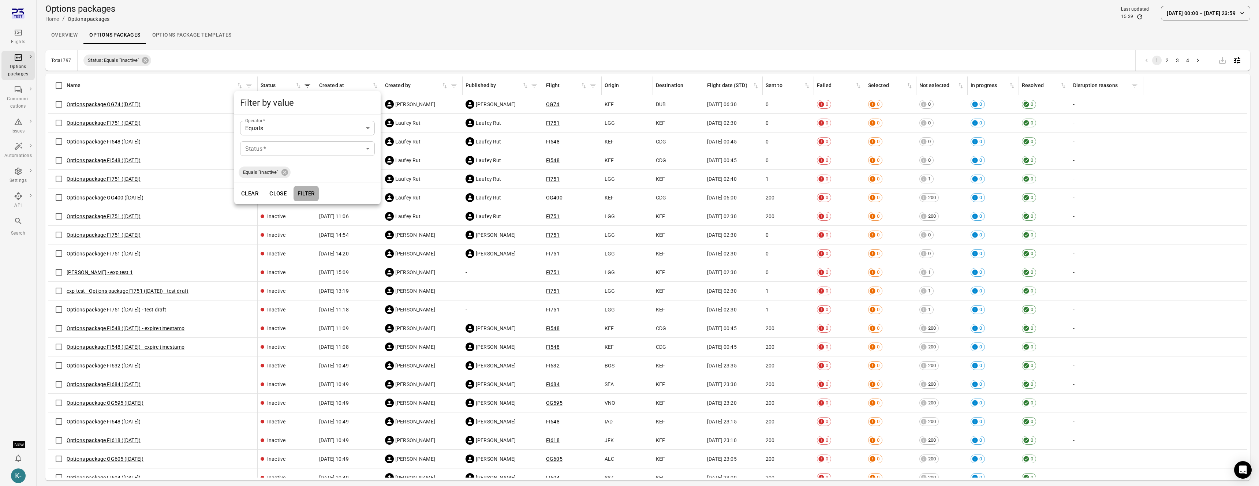
click at [312, 198] on button "Filter" at bounding box center [306, 193] width 25 height 15
click at [272, 39] on div at bounding box center [629, 243] width 1259 height 486
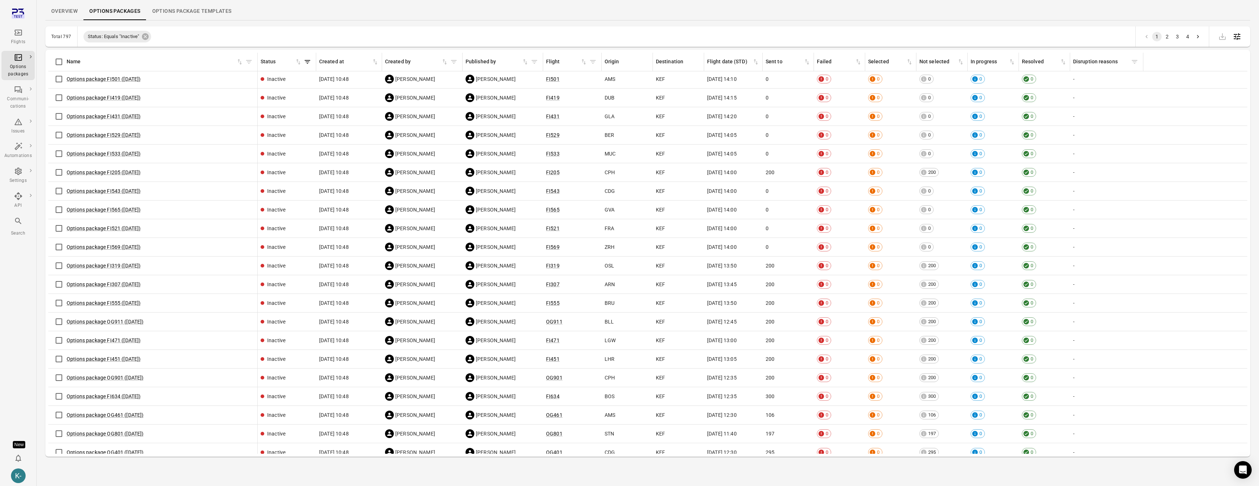
scroll to position [1590, 0]
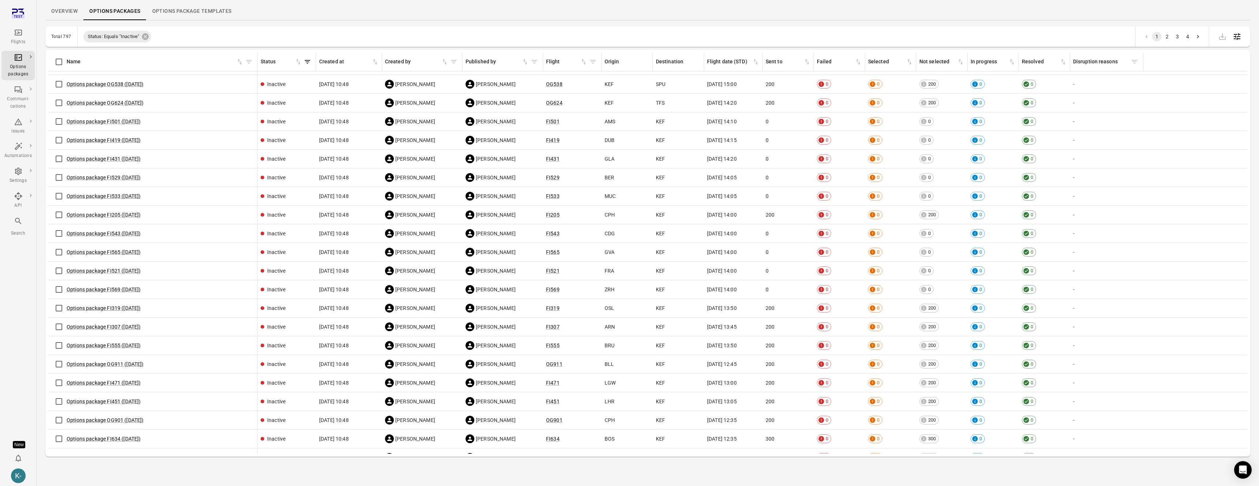
click at [100, 182] on div "Options package FI529 ([DATE])" at bounding box center [152, 177] width 203 height 15
click at [100, 180] on link "Options package FI529 (21 Aug)" at bounding box center [104, 178] width 74 height 6
click at [98, 310] on link "Options package FI319 (21 Aug)" at bounding box center [104, 308] width 74 height 6
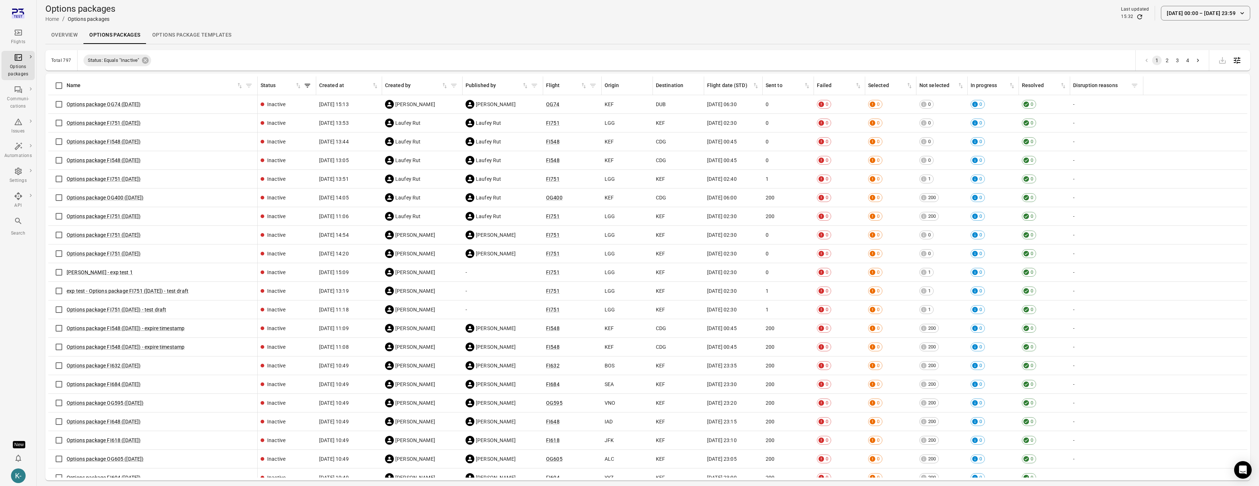
click at [1209, 14] on button "1 Jul 00:00 – 2 Sep 23:59" at bounding box center [1205, 13] width 89 height 15
click at [1239, 55] on icon "Choose date, selected date is Jul 1, 2025" at bounding box center [1239, 53] width 9 height 9
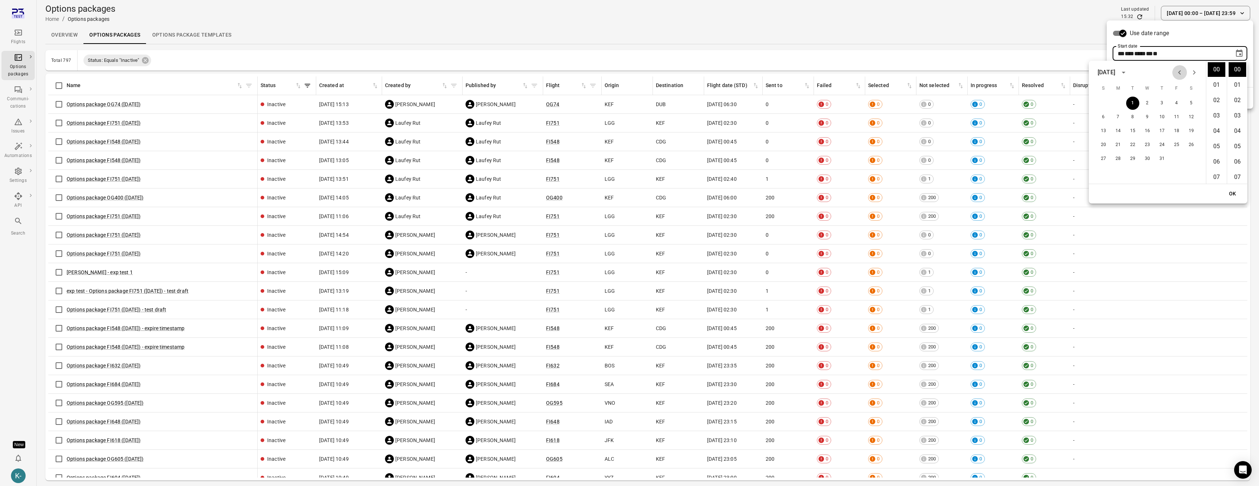
click at [1177, 75] on icon "Previous month" at bounding box center [1179, 72] width 9 height 9
click at [1176, 73] on icon "Previous month" at bounding box center [1179, 72] width 9 height 9
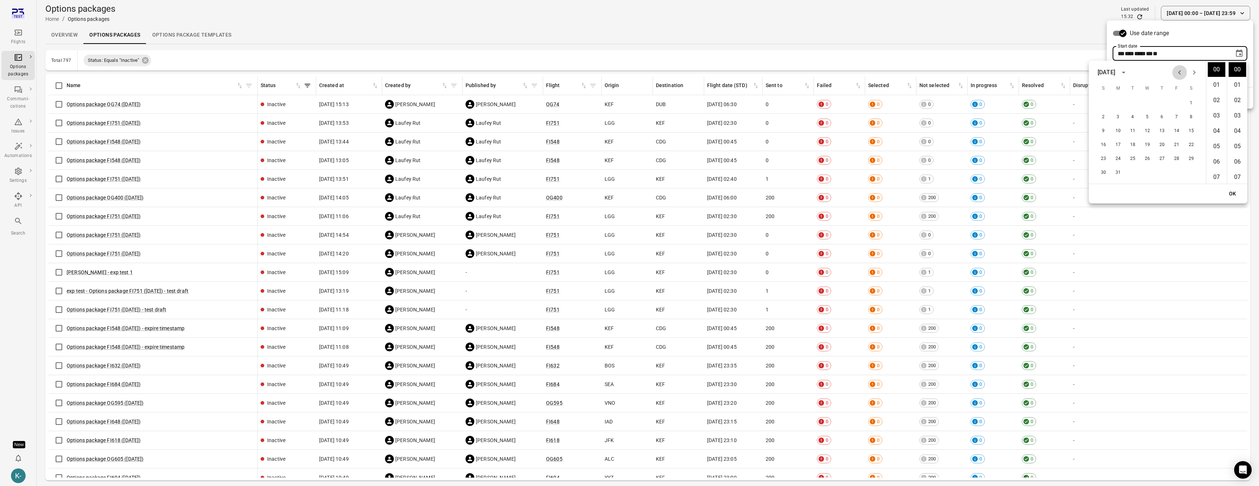
click at [1176, 73] on icon "Previous month" at bounding box center [1179, 72] width 9 height 9
click at [1196, 72] on icon "Next month" at bounding box center [1194, 72] width 9 height 9
click at [1148, 101] on button "1" at bounding box center [1147, 103] width 13 height 13
type input "**********"
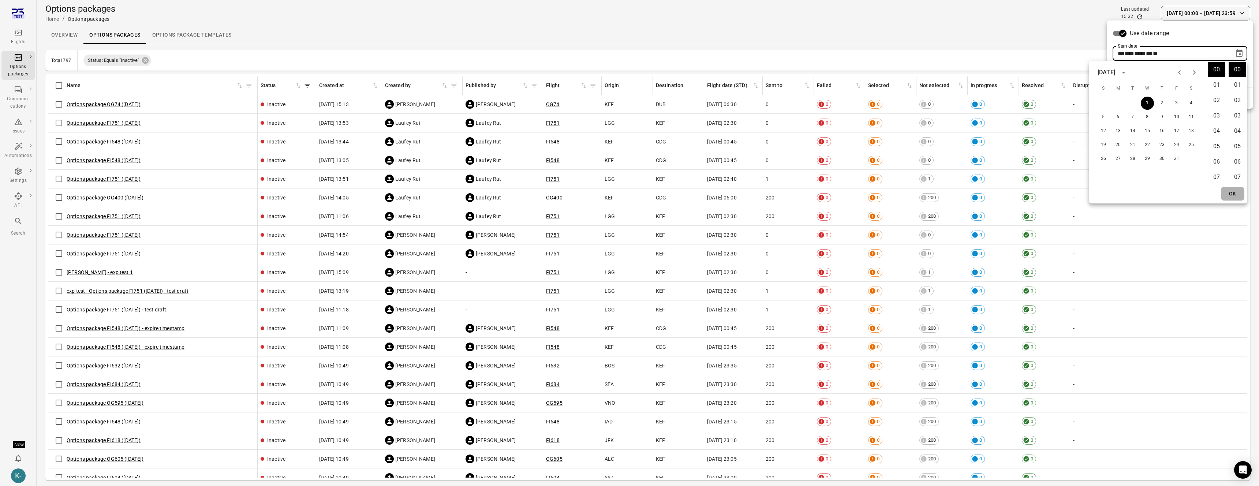
click at [1226, 190] on button "OK" at bounding box center [1232, 194] width 23 height 14
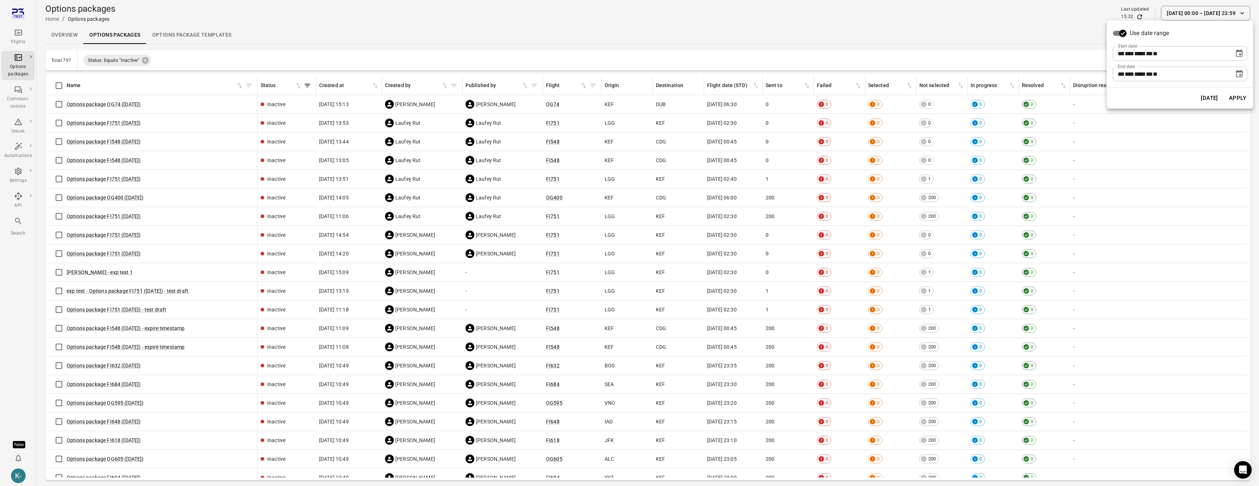
click at [1238, 71] on icon "Choose date, selected date is Sep 2, 2025" at bounding box center [1239, 73] width 7 height 7
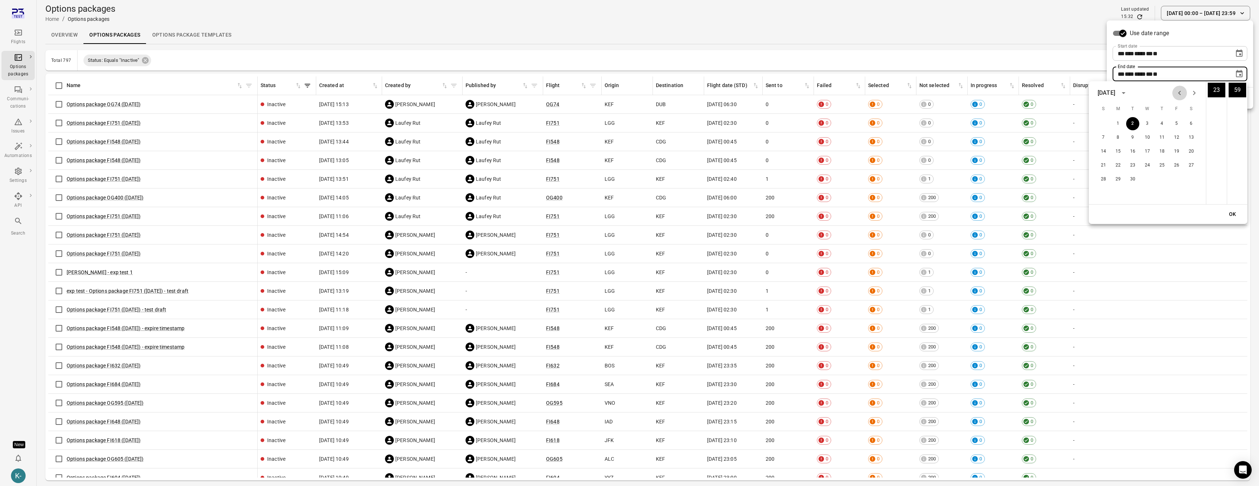
click at [1178, 94] on icon "Previous month" at bounding box center [1179, 93] width 9 height 9
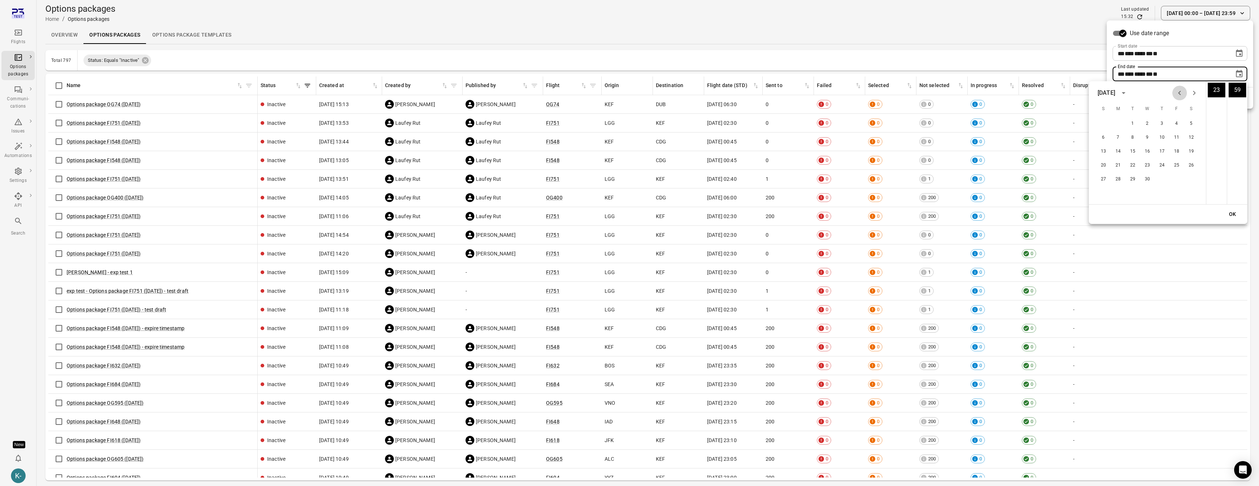
click at [1178, 94] on icon "Previous month" at bounding box center [1179, 93] width 9 height 9
click at [1115, 190] on button "31" at bounding box center [1118, 193] width 13 height 13
type input "**********"
click at [1228, 215] on button "OK" at bounding box center [1232, 215] width 23 height 14
click at [1231, 98] on button "Apply" at bounding box center [1237, 97] width 25 height 15
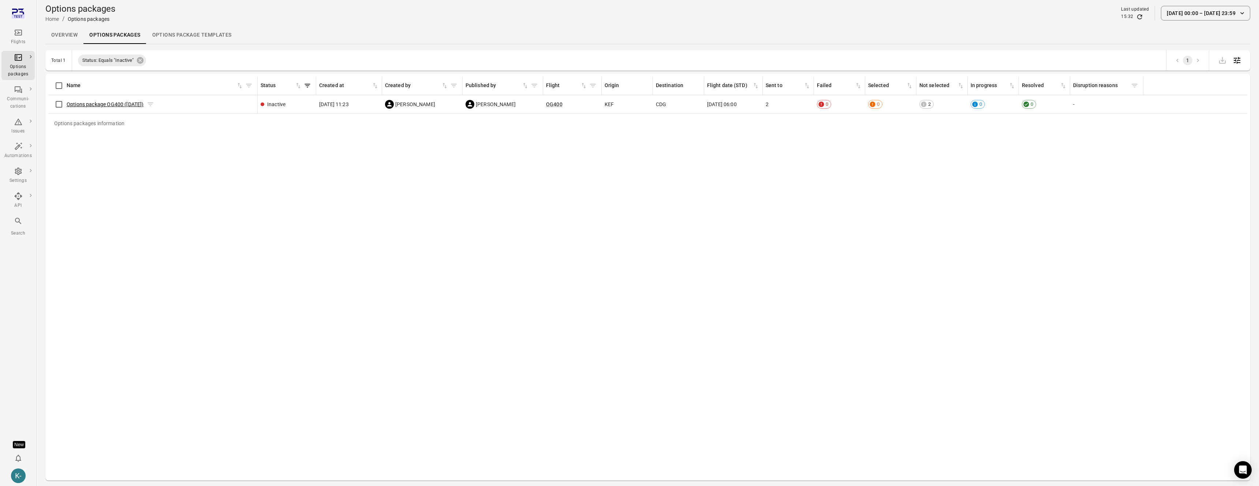
click at [105, 104] on link "Options package OG400 ([DATE])" at bounding box center [105, 104] width 77 height 6
click at [1205, 15] on button "1 Jan 00:00 – 31 Mar 23:59" at bounding box center [1205, 13] width 89 height 15
click at [1242, 56] on icon "Choose date, selected date is Jan 1, 2025" at bounding box center [1239, 53] width 9 height 9
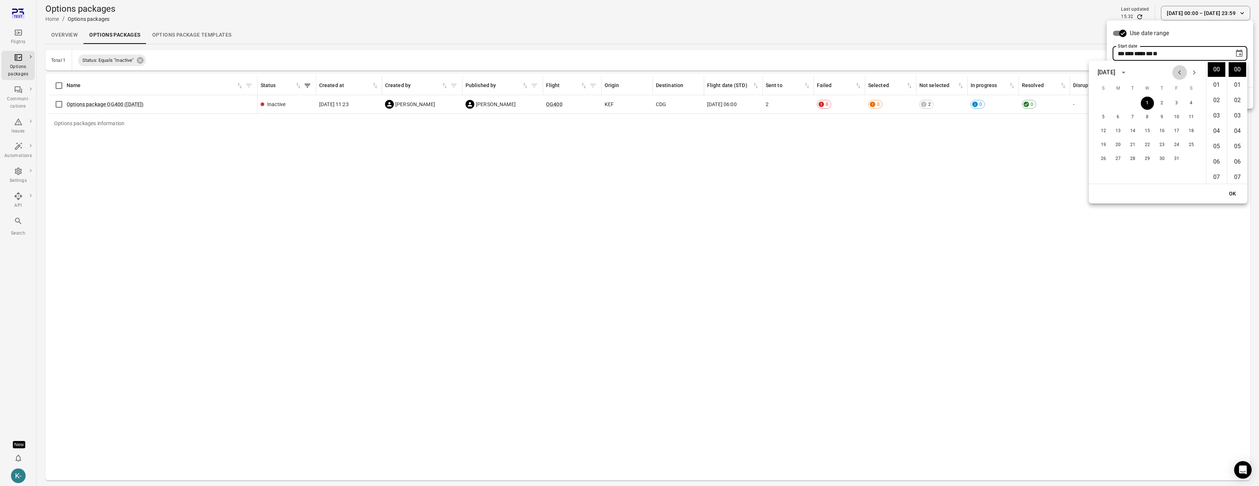
click at [1178, 73] on icon "Previous month" at bounding box center [1179, 72] width 9 height 9
click at [1179, 74] on icon "Previous month" at bounding box center [1179, 72] width 9 height 9
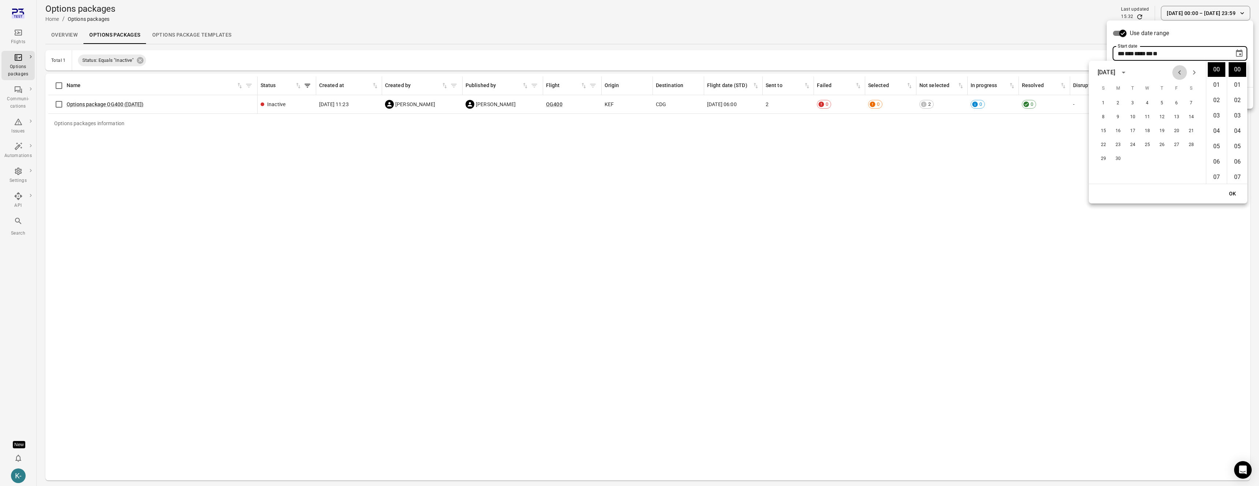
click at [1179, 74] on icon "Previous month" at bounding box center [1179, 72] width 9 height 9
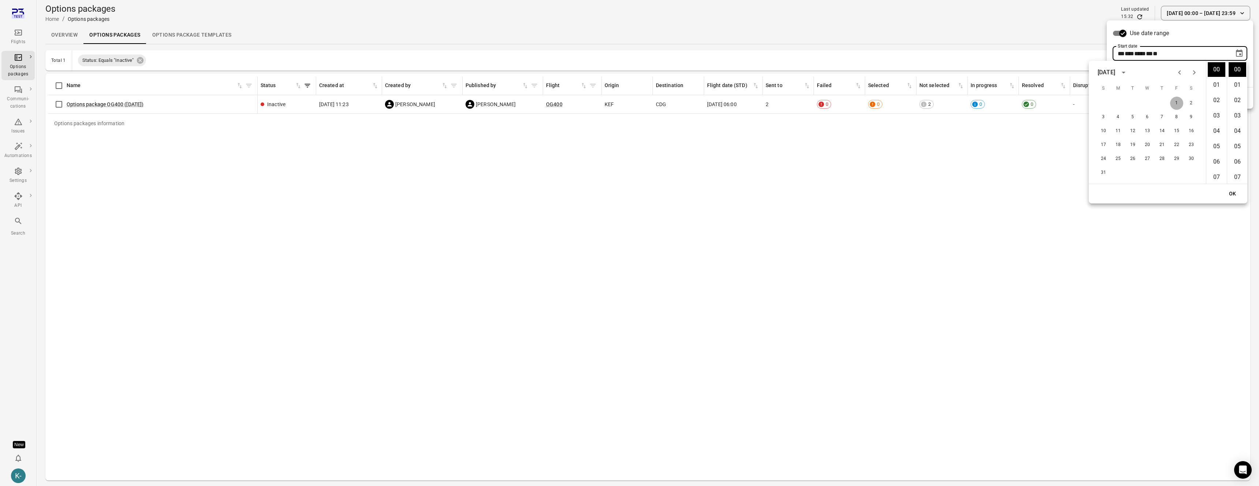
click at [1181, 103] on button "1" at bounding box center [1176, 103] width 13 height 13
type input "**********"
click at [1230, 195] on button "OK" at bounding box center [1232, 194] width 23 height 14
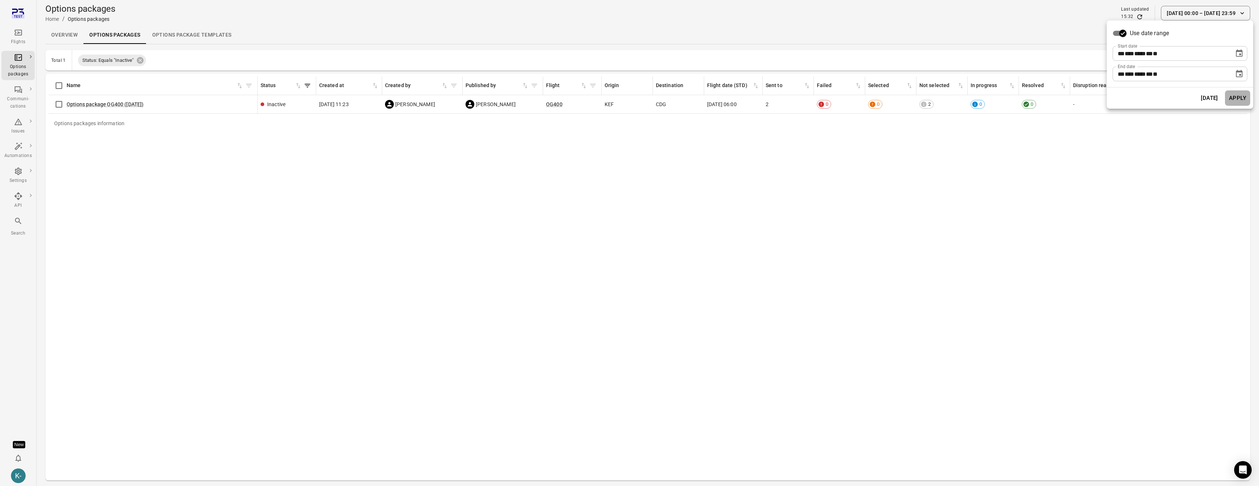
click at [1237, 102] on button "Apply" at bounding box center [1237, 97] width 25 height 15
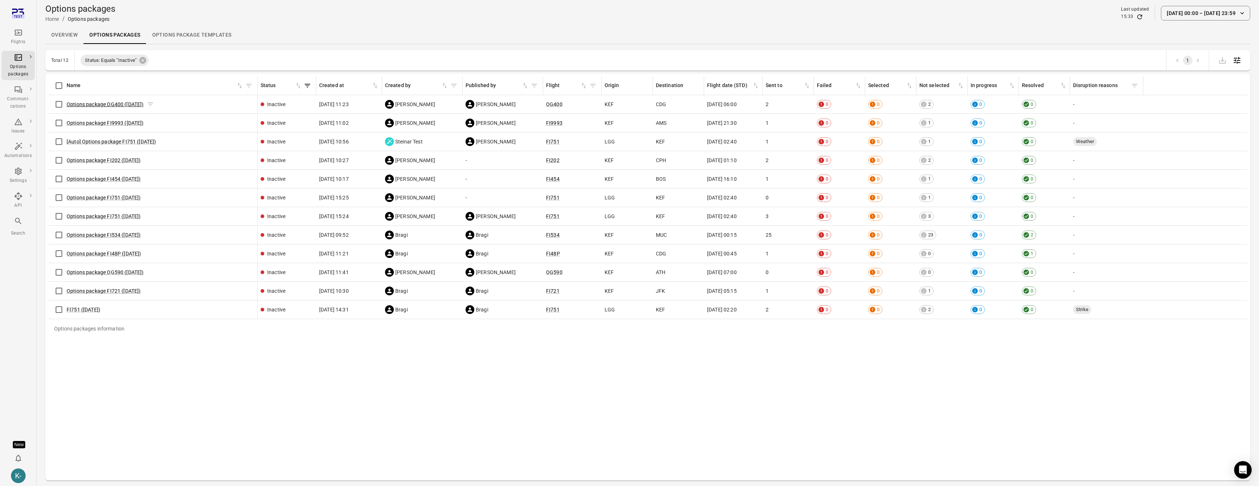
click at [87, 102] on link "Options package OG400 ([DATE])" at bounding box center [105, 104] width 77 height 6
click at [85, 122] on link "Options package FI9993 ([DATE])" at bounding box center [105, 123] width 77 height 6
click at [87, 140] on link "[Auto] Options package FI751 ([DATE])" at bounding box center [112, 142] width 90 height 6
click at [87, 162] on link "Options package FI202 ([DATE])" at bounding box center [104, 160] width 74 height 6
click at [93, 182] on link "Options package FI454 ([DATE])" at bounding box center [104, 179] width 74 height 6
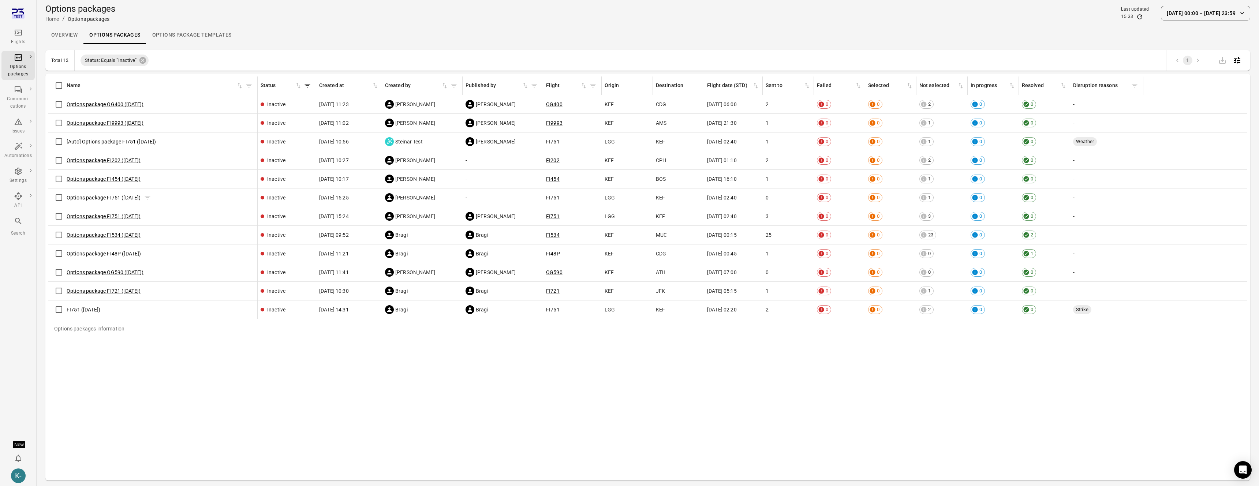
click at [88, 195] on link "Options package FI751 ([DATE])" at bounding box center [104, 198] width 74 height 6
click at [91, 214] on link "Options package FI751 ([DATE])" at bounding box center [104, 216] width 74 height 6
click at [95, 234] on link "Options package FI534 ([DATE])" at bounding box center [104, 235] width 74 height 6
click at [94, 253] on link "Options package FI48P ([DATE])" at bounding box center [104, 254] width 75 height 6
click at [94, 274] on link "Options package OG590 ([DATE])" at bounding box center [105, 272] width 77 height 6
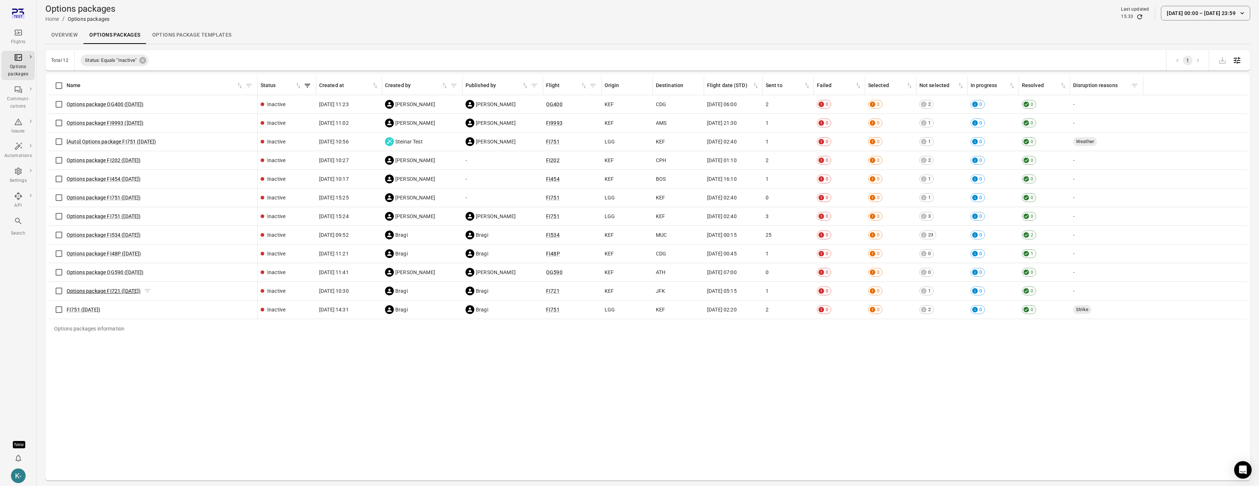
click at [92, 290] on link "Options package FI721 ([DATE])" at bounding box center [104, 291] width 74 height 6
click at [84, 308] on link "FI751 ([DATE])" at bounding box center [84, 310] width 34 height 6
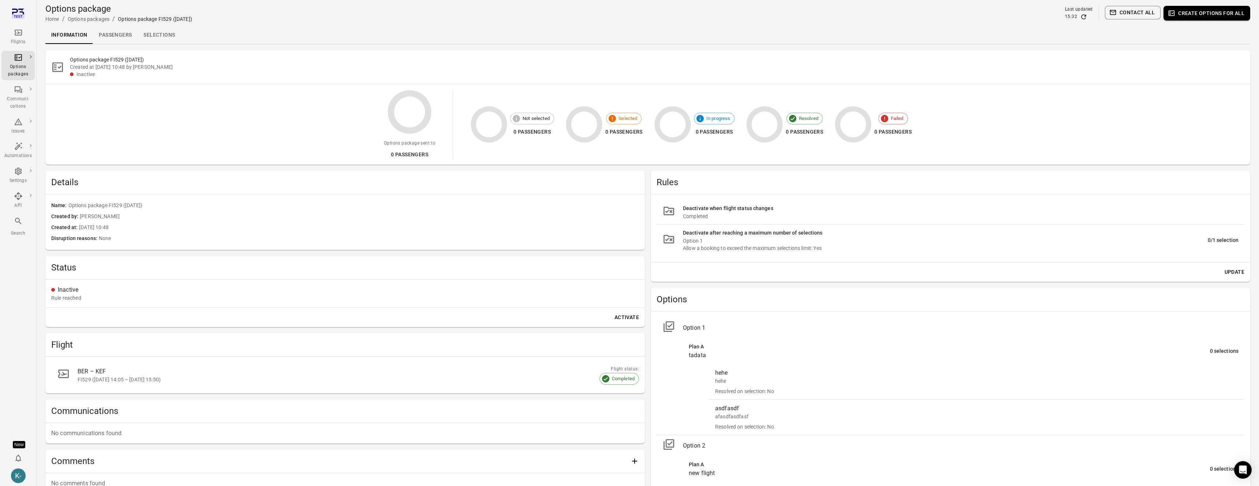
click at [713, 208] on div "Deactivate when flight status changes" at bounding box center [961, 209] width 556 height 8
click at [713, 232] on div "Deactivate after reaching a maximum number of selections" at bounding box center [945, 233] width 525 height 8
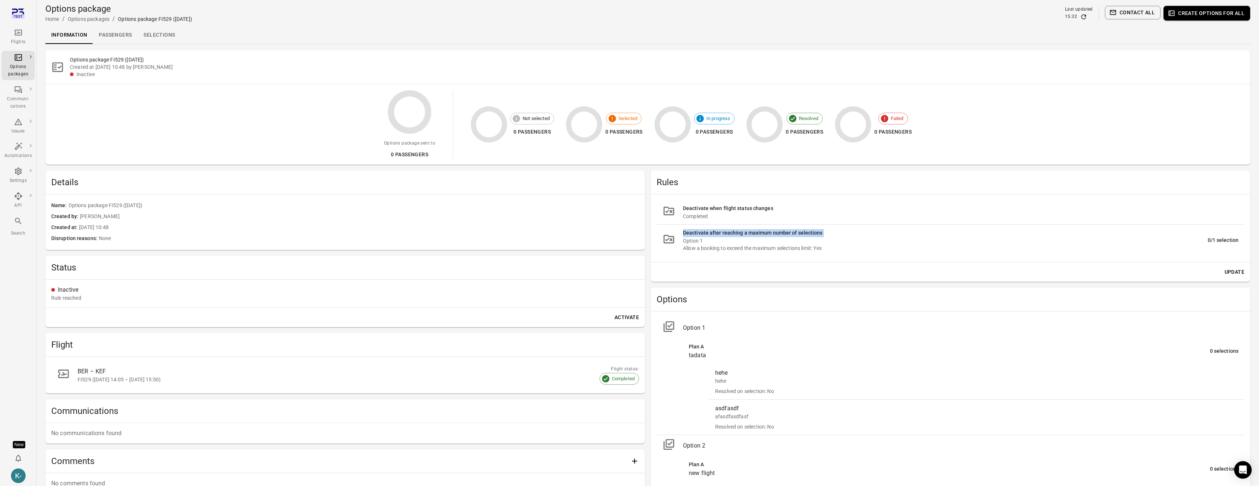
click at [713, 232] on div "Deactivate after reaching a maximum number of selections" at bounding box center [945, 233] width 525 height 8
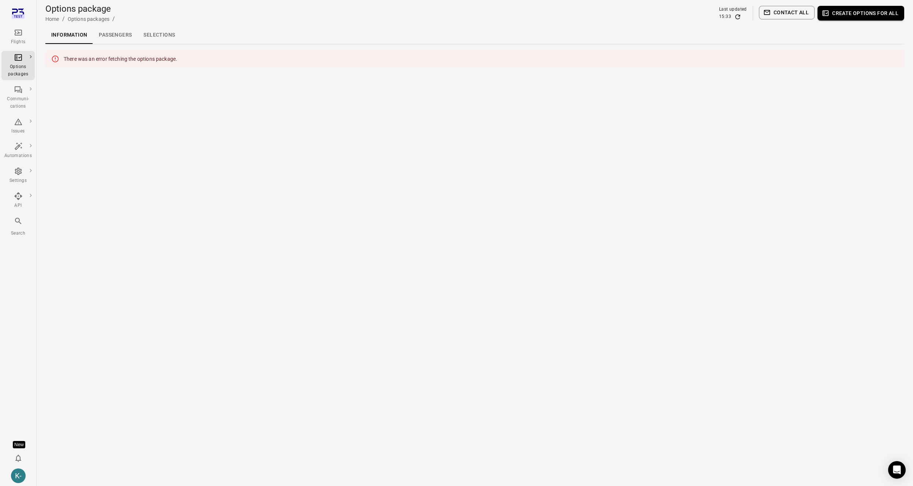
click at [241, 90] on main "Options package Home / Options packages / Last updated 15:33 Contact all Create…" at bounding box center [475, 243] width 877 height 486
click at [57, 63] on link "Options packages" at bounding box center [68, 66] width 68 height 14
